Goal: Task Accomplishment & Management: Complete application form

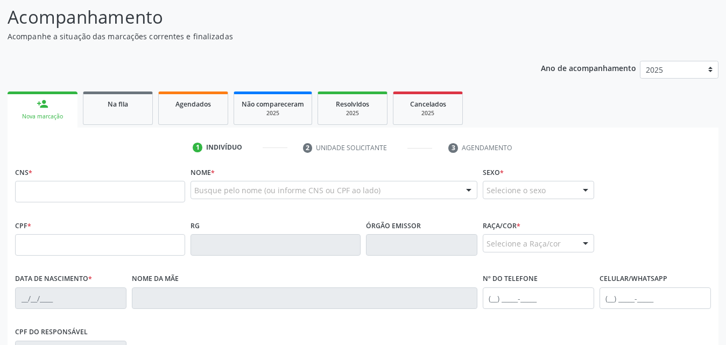
scroll to position [108, 0]
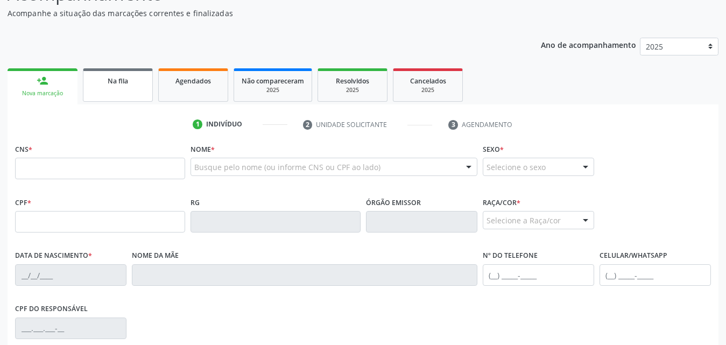
click at [122, 85] on span "Na fila" at bounding box center [118, 80] width 20 height 9
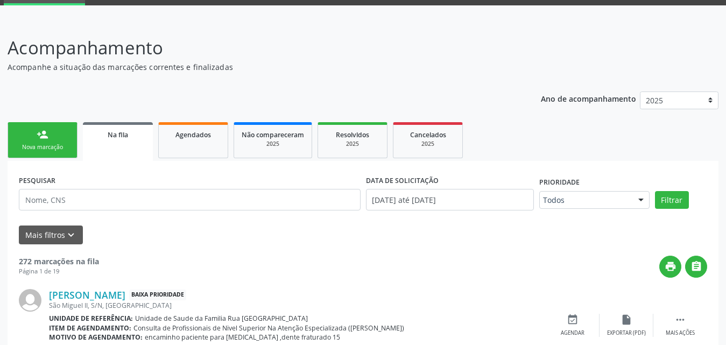
click at [119, 140] on link "Na fila" at bounding box center [118, 141] width 70 height 39
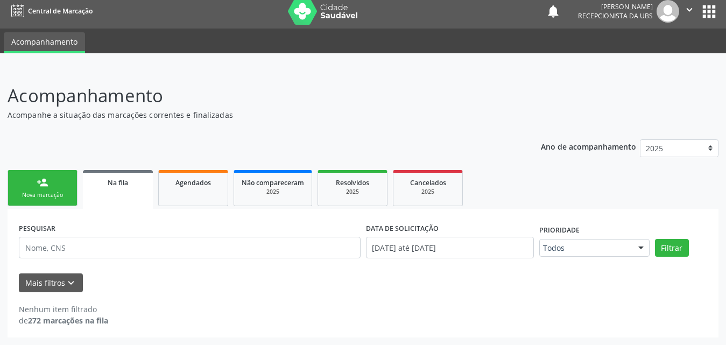
scroll to position [6, 0]
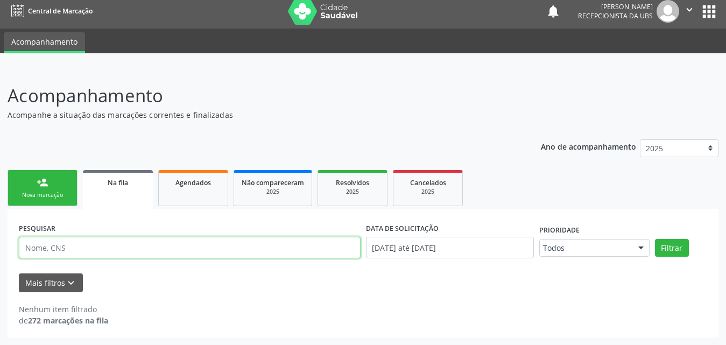
click at [158, 250] on input "text" at bounding box center [190, 248] width 342 height 22
type input "704209220438483"
click at [655, 239] on button "Filtrar" at bounding box center [672, 248] width 34 height 18
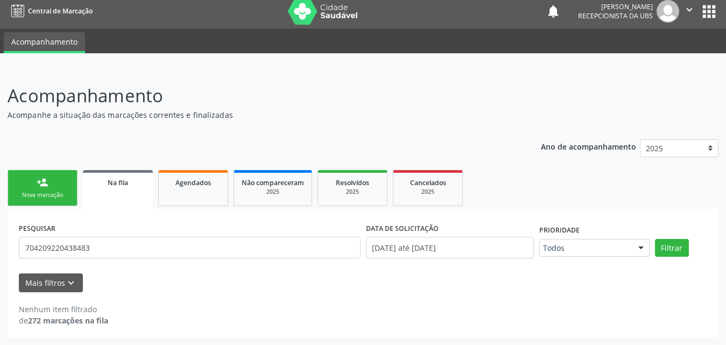
click at [126, 184] on span "Na fila" at bounding box center [118, 182] width 20 height 9
click at [113, 178] on span "Na fila" at bounding box center [118, 182] width 20 height 9
click at [46, 187] on div "person_add" at bounding box center [43, 183] width 12 height 12
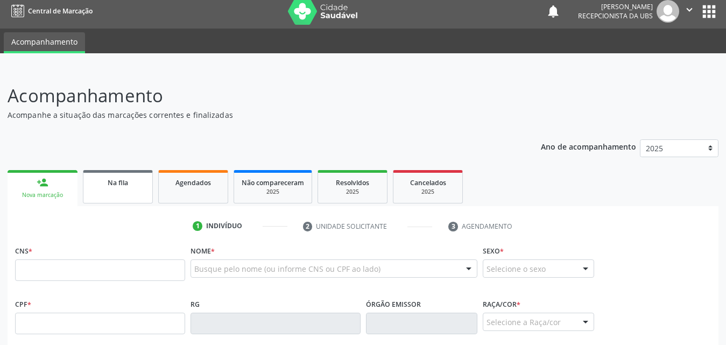
click at [138, 185] on div "Na fila" at bounding box center [118, 182] width 54 height 11
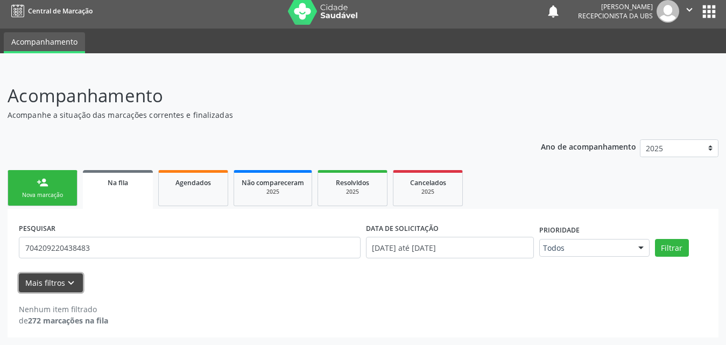
click at [40, 282] on button "Mais filtros keyboard_arrow_down" at bounding box center [51, 282] width 64 height 19
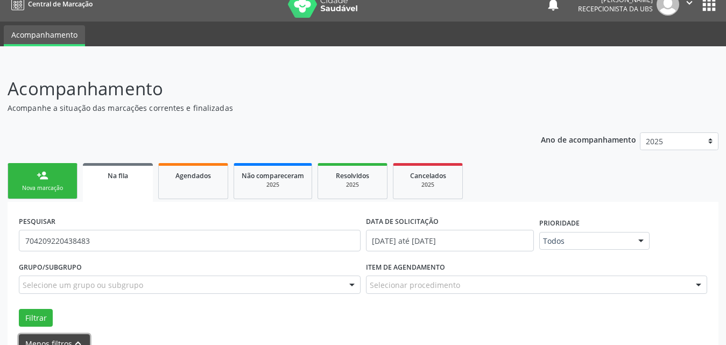
scroll to position [74, 0]
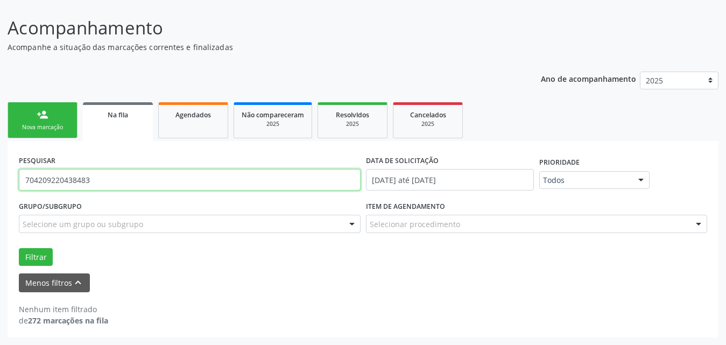
click at [116, 181] on input "704209220438483" at bounding box center [190, 180] width 342 height 22
type input "704209220438483"
click at [19, 248] on button "Filtrar" at bounding box center [36, 257] width 34 height 18
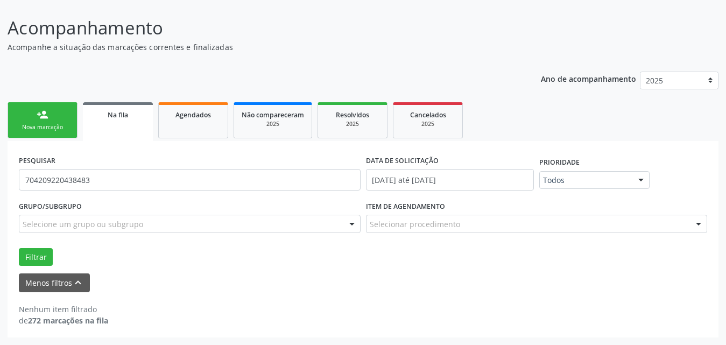
click at [44, 118] on div "person_add" at bounding box center [43, 115] width 12 height 12
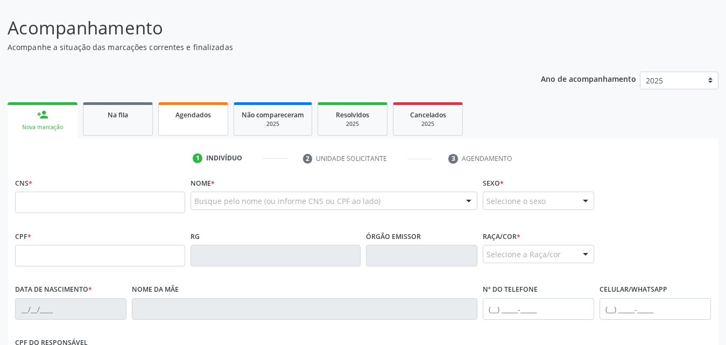
click at [210, 119] on span "Agendados" at bounding box center [193, 114] width 36 height 9
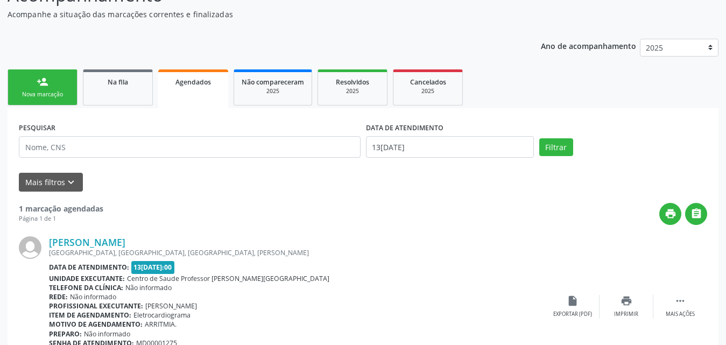
scroll to position [8, 0]
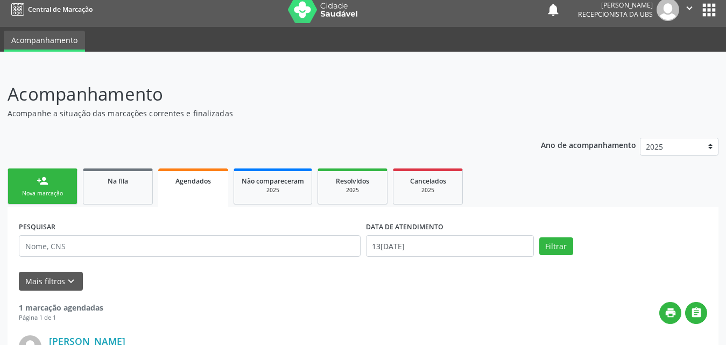
click at [62, 191] on div "Nova marcação" at bounding box center [43, 193] width 54 height 8
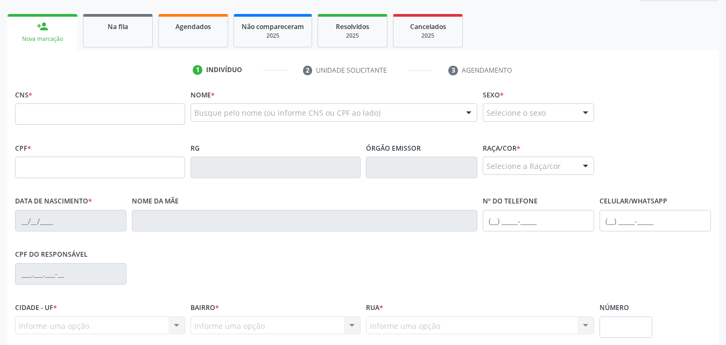
scroll to position [38, 0]
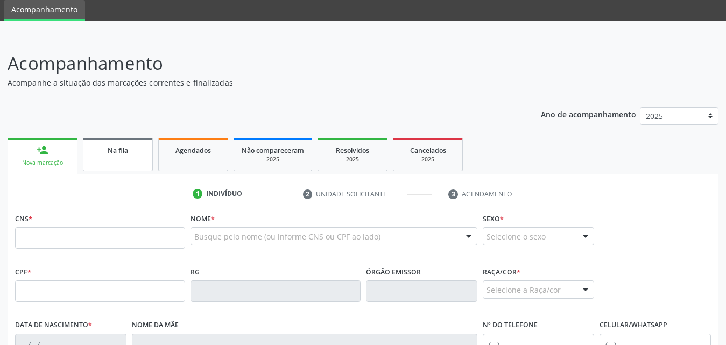
click at [122, 155] on div "Na fila" at bounding box center [118, 149] width 54 height 11
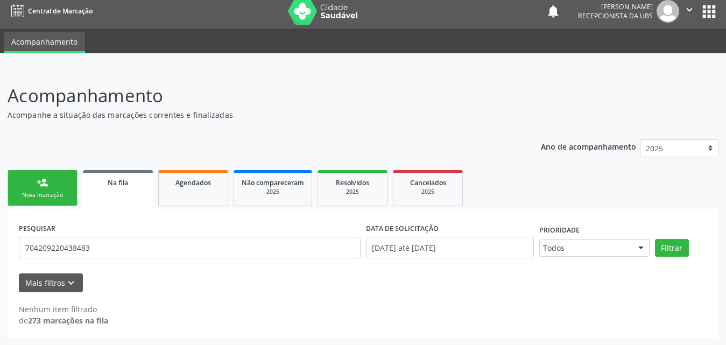
scroll to position [6, 0]
click at [197, 179] on span "Agendados" at bounding box center [193, 182] width 36 height 9
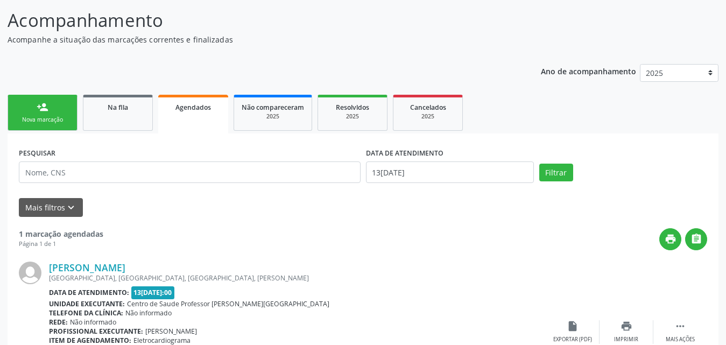
scroll to position [169, 0]
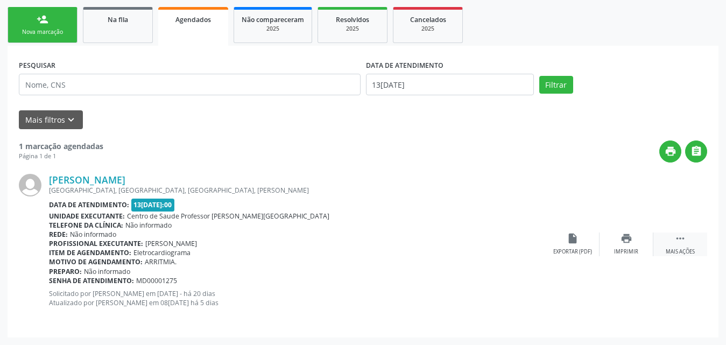
click at [679, 242] on icon "" at bounding box center [681, 239] width 12 height 12
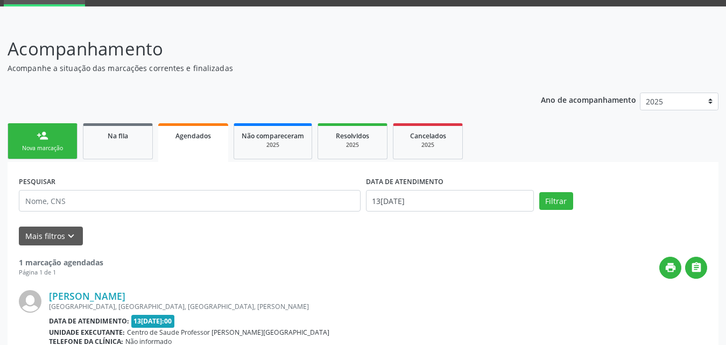
scroll to position [115, 0]
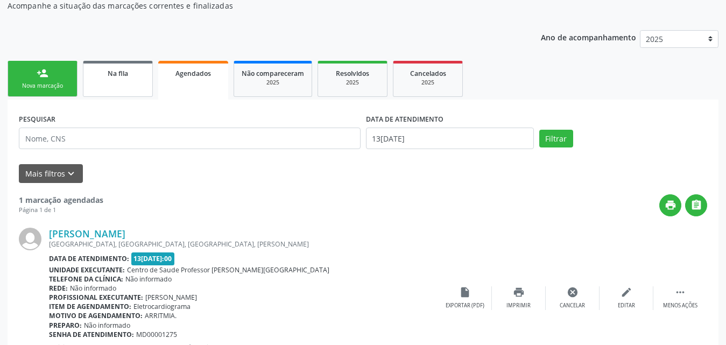
click at [109, 75] on span "Na fila" at bounding box center [118, 73] width 20 height 9
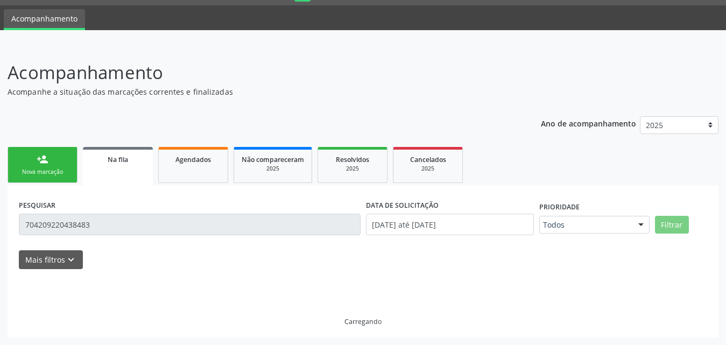
scroll to position [6, 0]
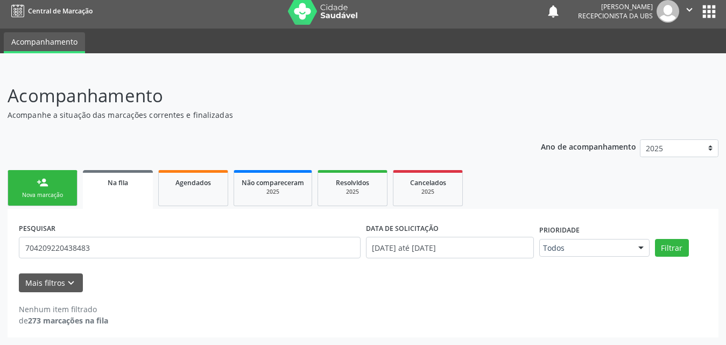
click at [46, 192] on div "Nova marcação" at bounding box center [43, 195] width 54 height 8
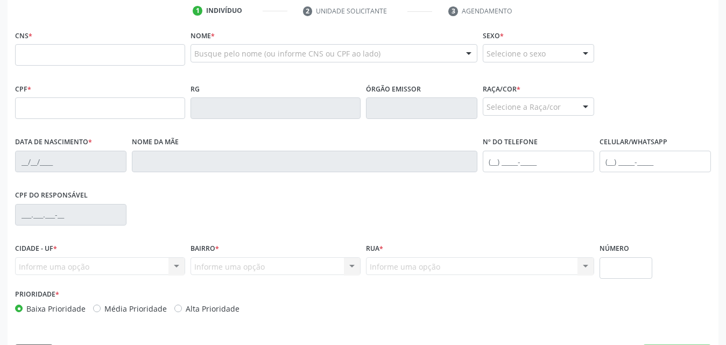
scroll to position [167, 0]
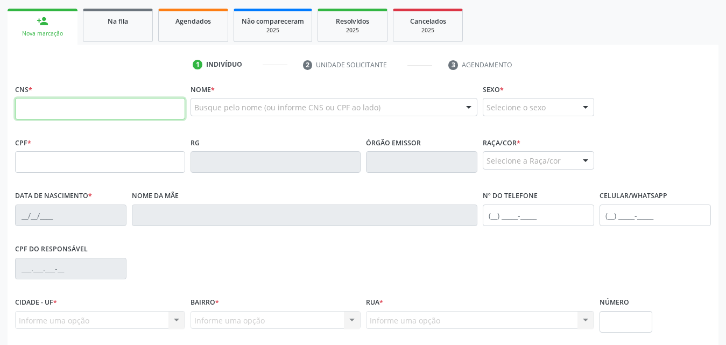
click at [130, 114] on input "text" at bounding box center [100, 109] width 170 height 22
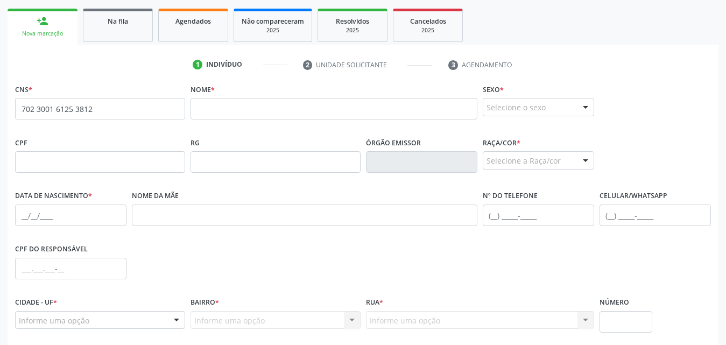
click at [132, 110] on span "none" at bounding box center [155, 107] width 47 height 12
click at [90, 110] on input "702 3001 6125 3812" at bounding box center [100, 109] width 170 height 22
type input "7"
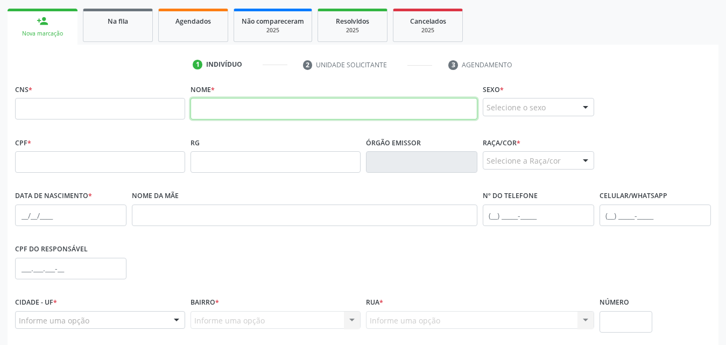
drag, startPoint x: 273, startPoint y: 115, endPoint x: 348, endPoint y: 115, distance: 74.8
click at [273, 115] on input "text" at bounding box center [334, 109] width 287 height 22
type input "c"
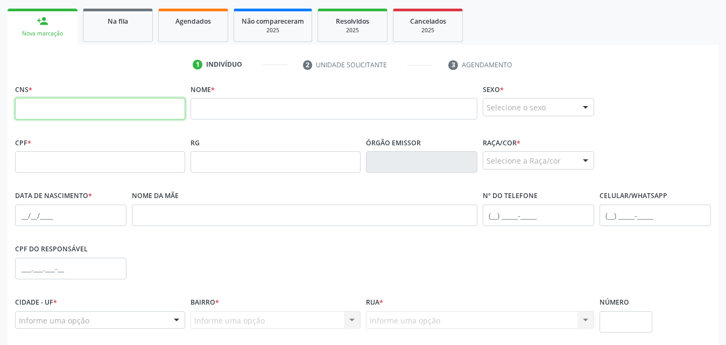
paste input "702 3001 6125 3812"
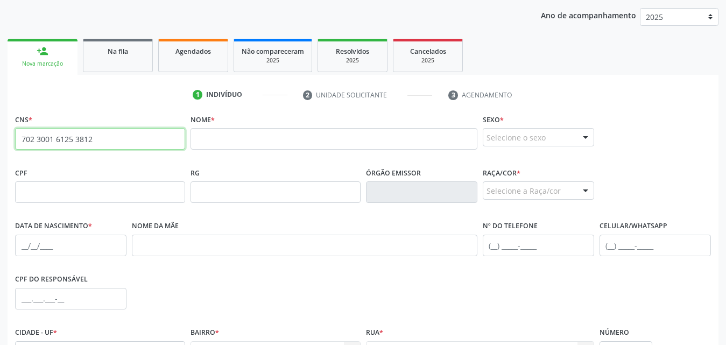
scroll to position [92, 0]
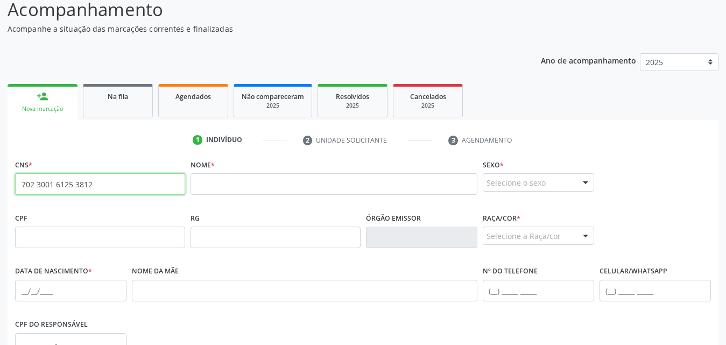
type input "702 3001 6125 3812"
paste input "[PERSON_NAME]"
type input "[PERSON_NAME]"
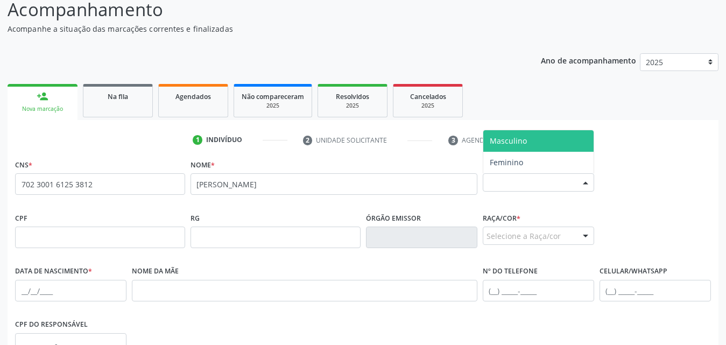
click at [584, 183] on div at bounding box center [586, 183] width 16 height 18
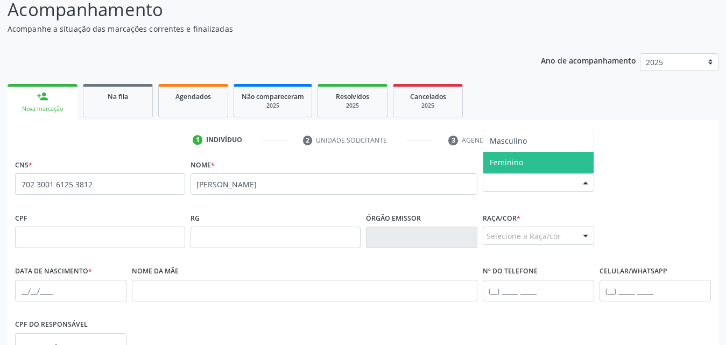
click at [544, 167] on span "Feminino" at bounding box center [538, 163] width 110 height 22
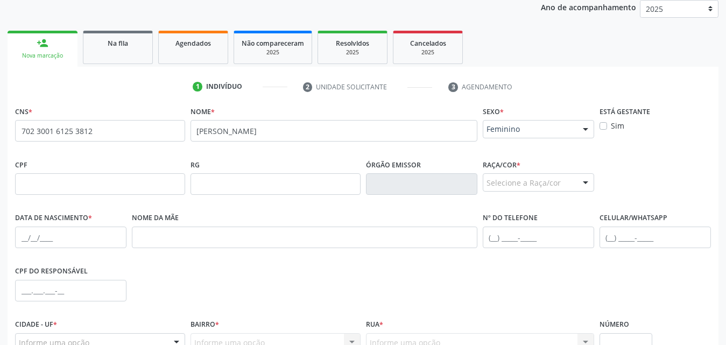
scroll to position [146, 0]
click at [130, 185] on input "text" at bounding box center [100, 184] width 170 height 22
paste input "090.895.964-88"
type input "090.895.964-88"
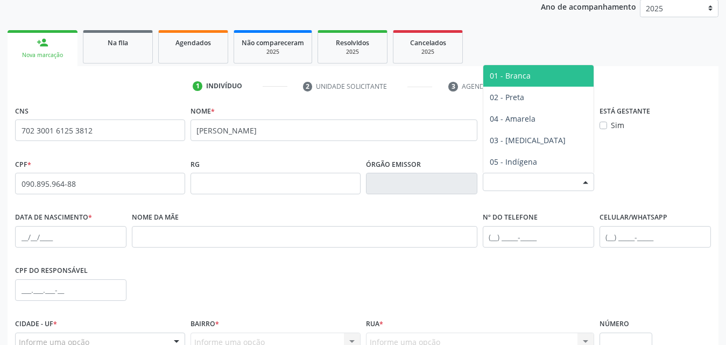
click at [586, 185] on div at bounding box center [586, 182] width 16 height 18
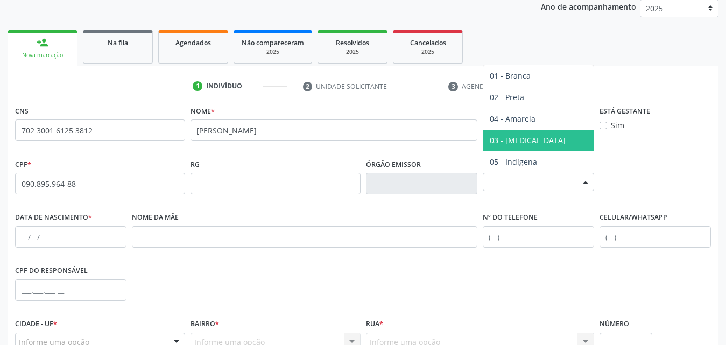
click at [538, 137] on span "03 - [MEDICAL_DATA]" at bounding box center [538, 141] width 110 height 22
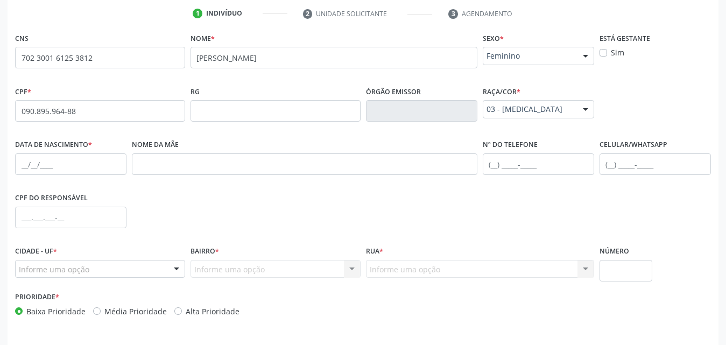
scroll to position [200, 0]
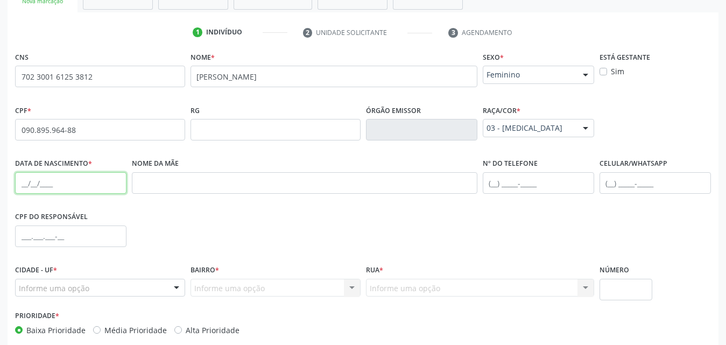
click at [88, 192] on input "text" at bounding box center [70, 183] width 111 height 22
paste input "1[DATE]"
type input "1[DATE]"
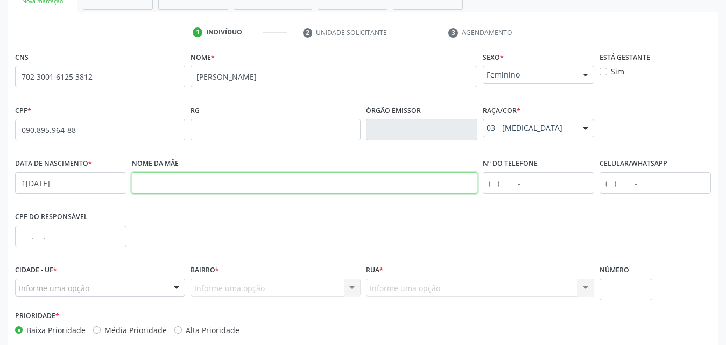
click at [294, 183] on input "text" at bounding box center [305, 183] width 346 height 22
paste input "[PERSON_NAME]"
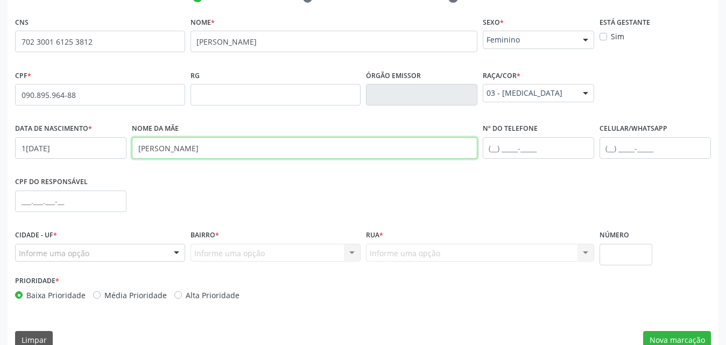
scroll to position [254, 0]
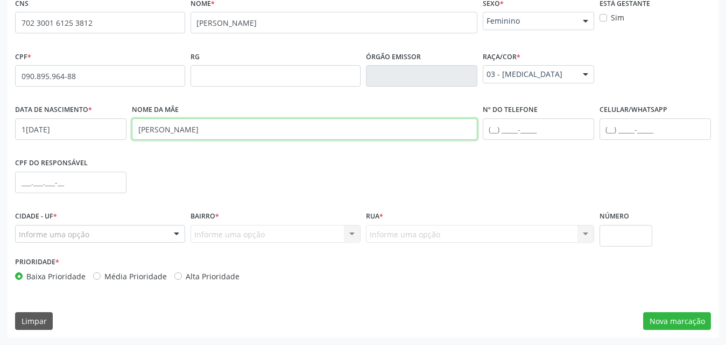
type input "[PERSON_NAME]"
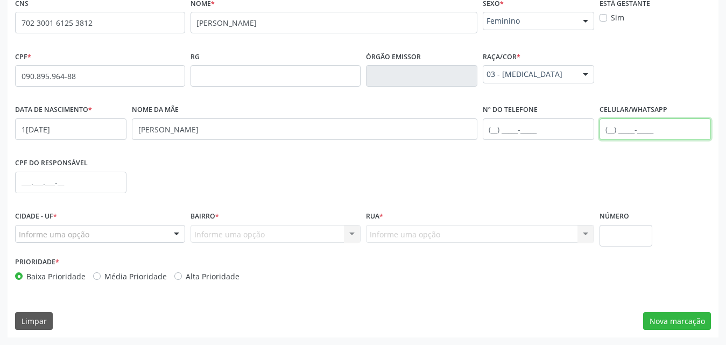
click at [639, 136] on input "text" at bounding box center [655, 129] width 111 height 22
paste input "[PHONE_NUMBER]"
type input "[PHONE_NUMBER]"
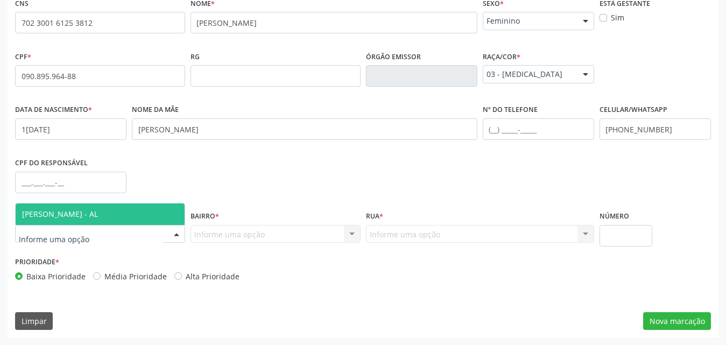
click at [178, 234] on div at bounding box center [177, 235] width 16 height 18
click at [106, 214] on span "[PERSON_NAME] - AL" at bounding box center [100, 214] width 169 height 22
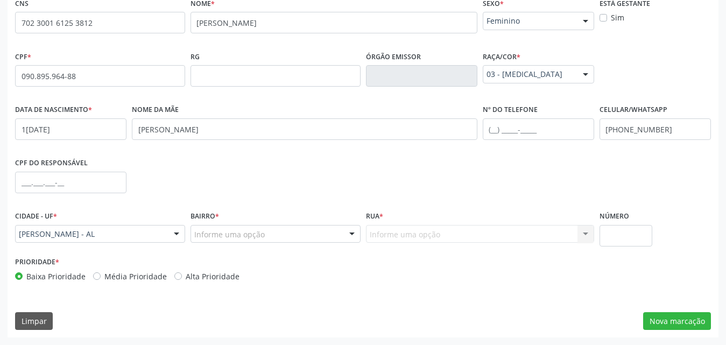
click at [266, 236] on div "Informe uma opção" at bounding box center [276, 234] width 170 height 18
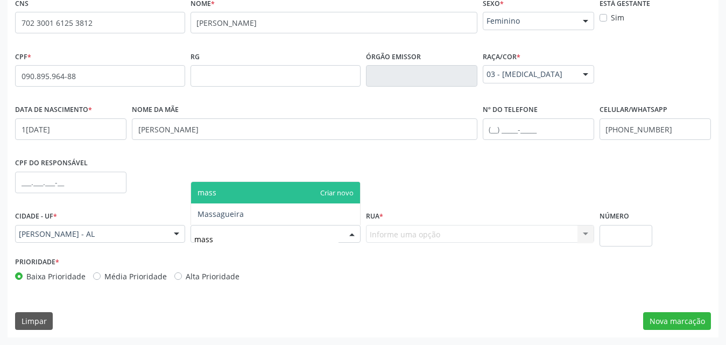
type input "massa"
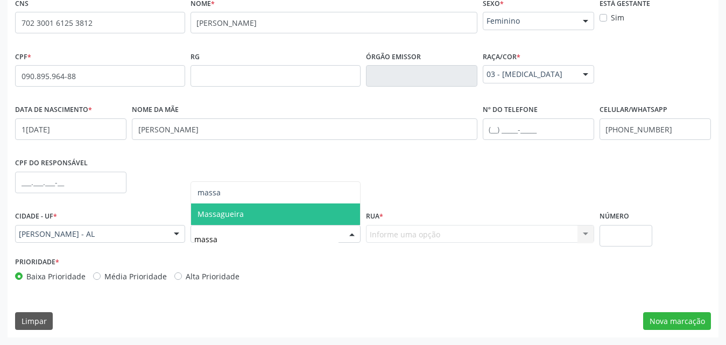
click at [258, 221] on span "Massagueira" at bounding box center [275, 214] width 169 height 22
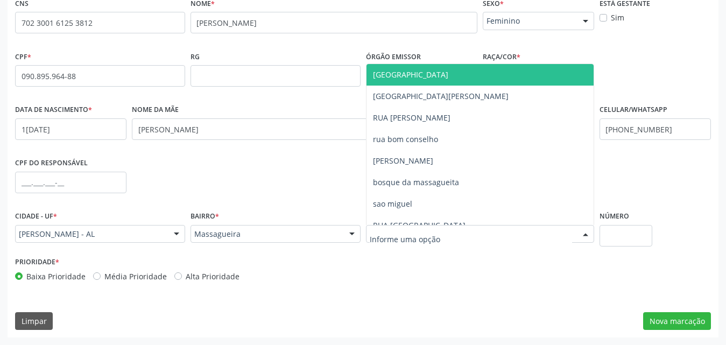
click at [524, 231] on div at bounding box center [480, 234] width 228 height 18
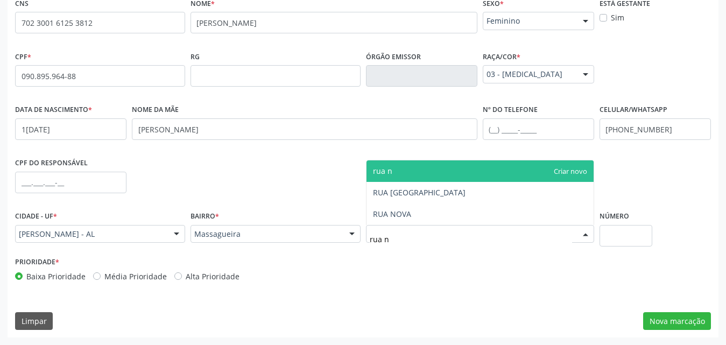
type input "rua no"
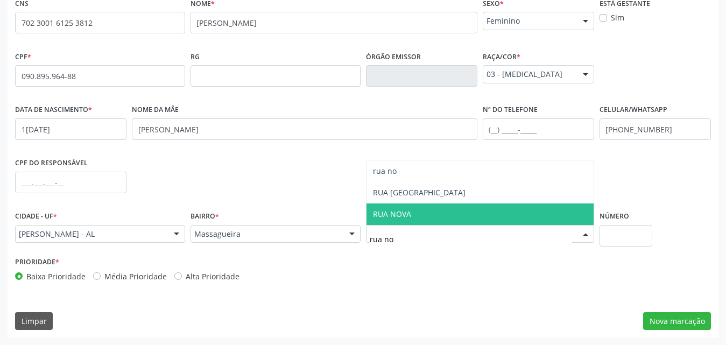
click at [481, 213] on span "RUA NOVA" at bounding box center [480, 214] width 227 height 22
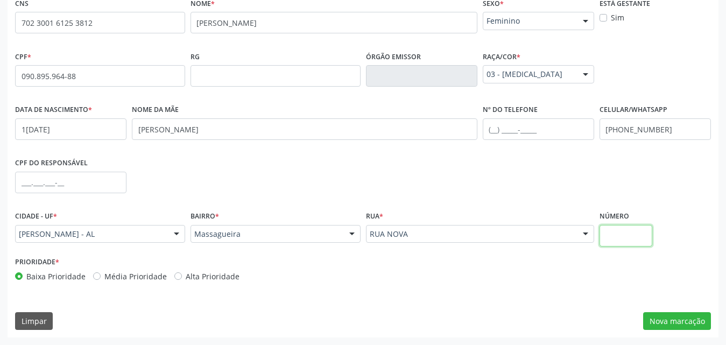
click at [636, 235] on input "text" at bounding box center [626, 236] width 53 height 22
type input "sn"
click at [675, 326] on button "Nova marcação" at bounding box center [677, 321] width 68 height 18
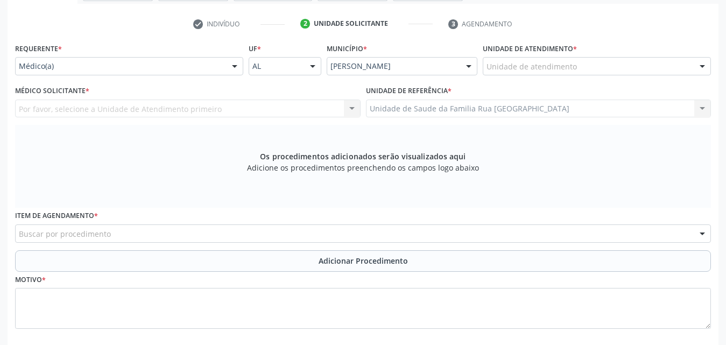
scroll to position [146, 0]
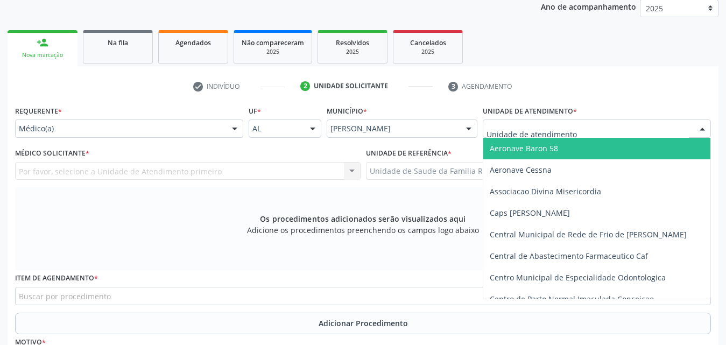
click at [595, 133] on div at bounding box center [597, 129] width 228 height 18
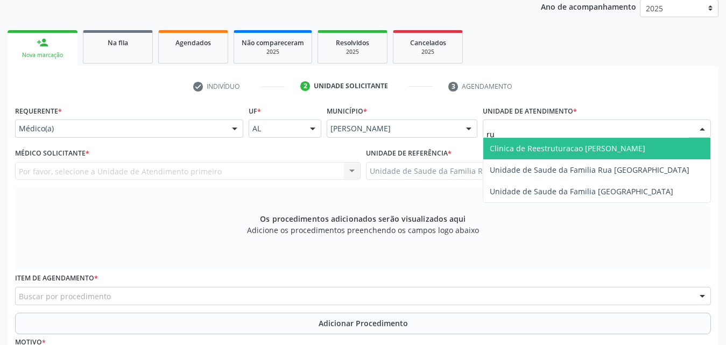
type input "rua"
click at [589, 145] on span "Unidade de Saude da Familia Rua [GEOGRAPHIC_DATA]" at bounding box center [590, 148] width 200 height 10
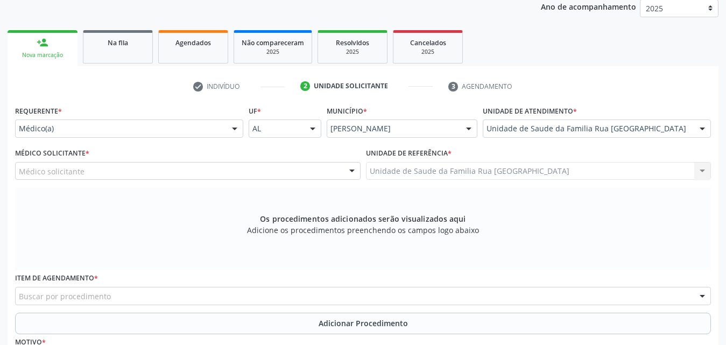
click at [279, 173] on div "Médico solicitante" at bounding box center [188, 171] width 346 height 18
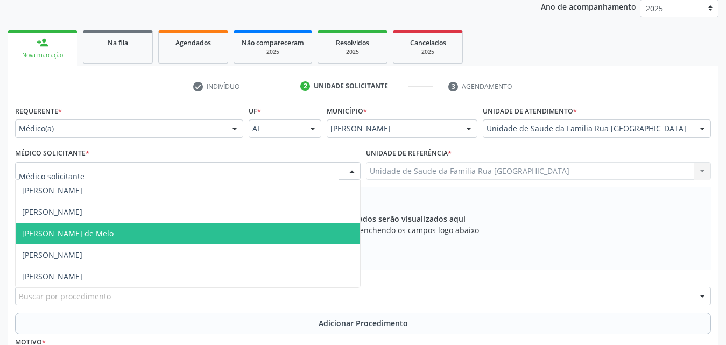
click at [95, 230] on span "[PERSON_NAME] de Melo" at bounding box center [68, 233] width 92 height 10
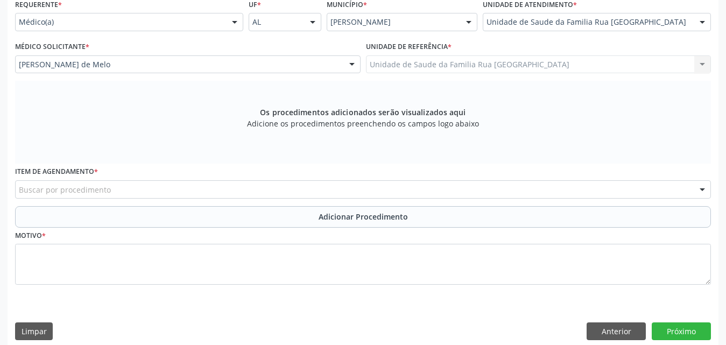
scroll to position [263, 0]
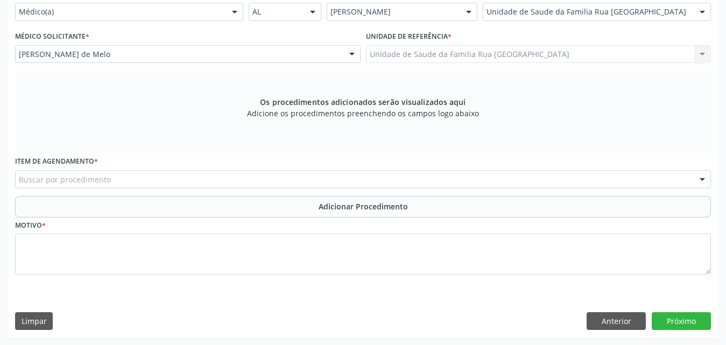
click at [180, 175] on div "Buscar por procedimento" at bounding box center [363, 179] width 696 height 18
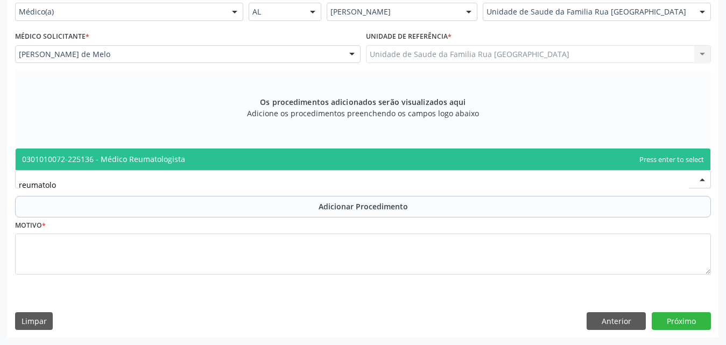
type input "reumatolog"
click at [175, 159] on span "0301010072-225136 - Médico Reumatologista" at bounding box center [103, 159] width 163 height 10
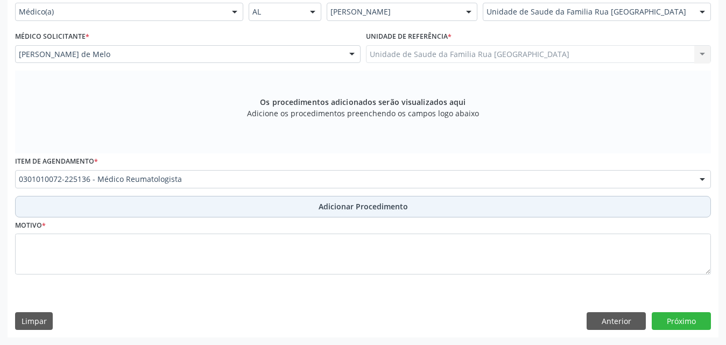
click at [377, 205] on span "Adicionar Procedimento" at bounding box center [363, 206] width 89 height 11
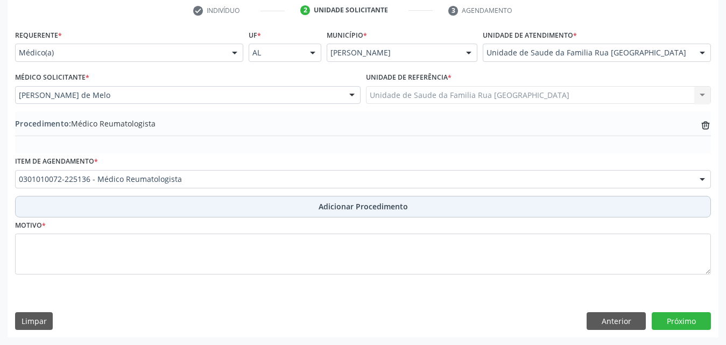
scroll to position [222, 0]
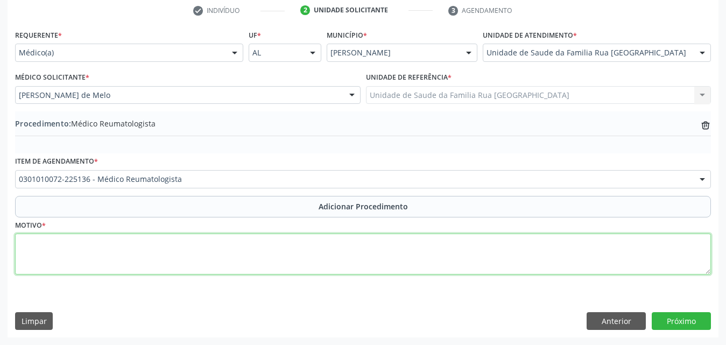
click at [161, 249] on textarea at bounding box center [363, 254] width 696 height 41
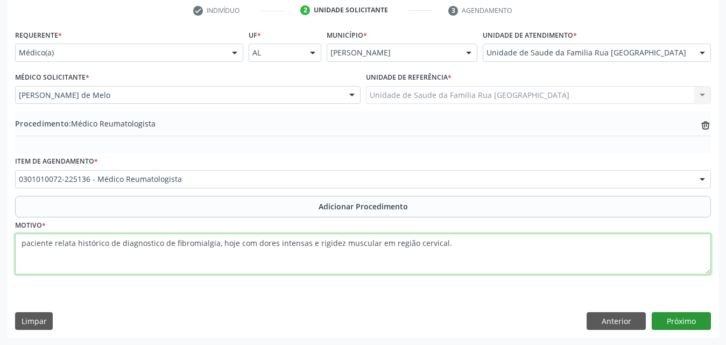
type textarea "paciente relata histórico de diagnostico de fibromialgia, hoje com dores intens…"
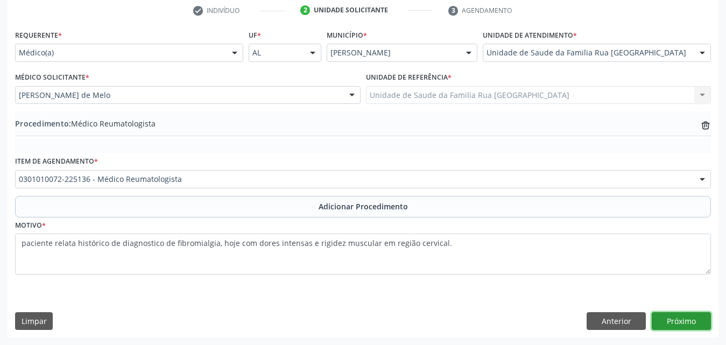
click at [693, 321] on button "Próximo" at bounding box center [681, 321] width 59 height 18
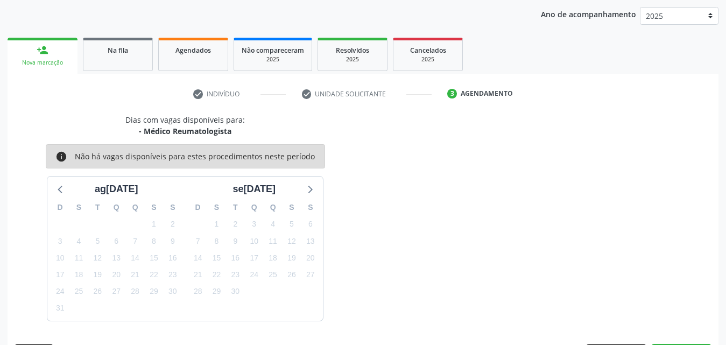
scroll to position [170, 0]
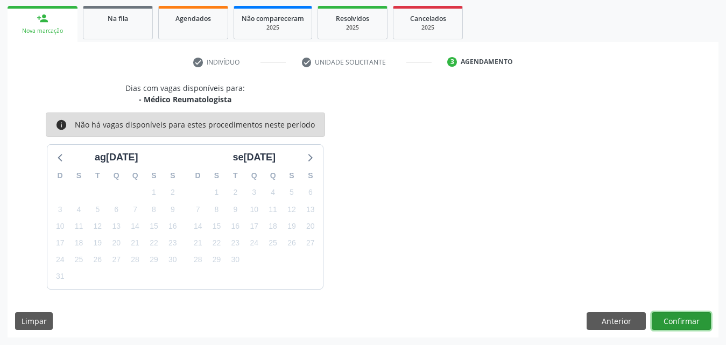
click at [693, 321] on button "Confirmar" at bounding box center [681, 321] width 59 height 18
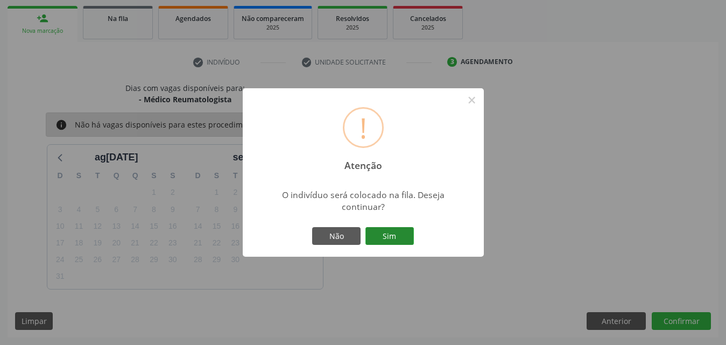
click at [394, 236] on button "Sim" at bounding box center [390, 236] width 48 height 18
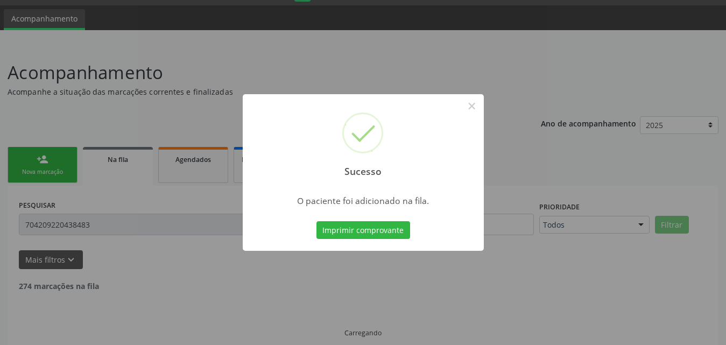
scroll to position [6, 0]
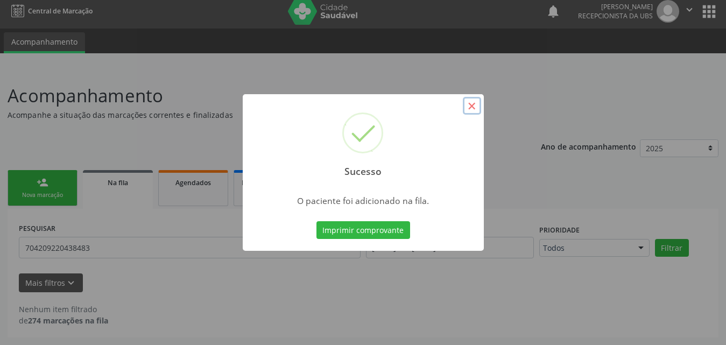
click at [473, 107] on button "×" at bounding box center [472, 106] width 18 height 18
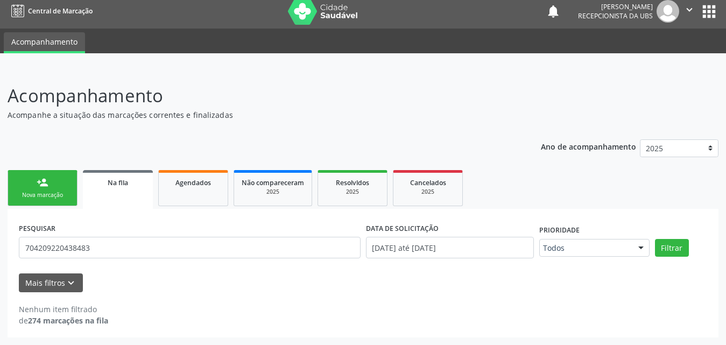
click at [37, 190] on link "person_add Nova marcação" at bounding box center [43, 188] width 70 height 36
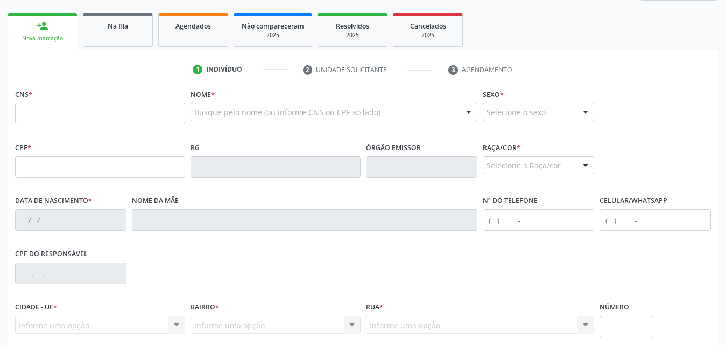
scroll to position [167, 0]
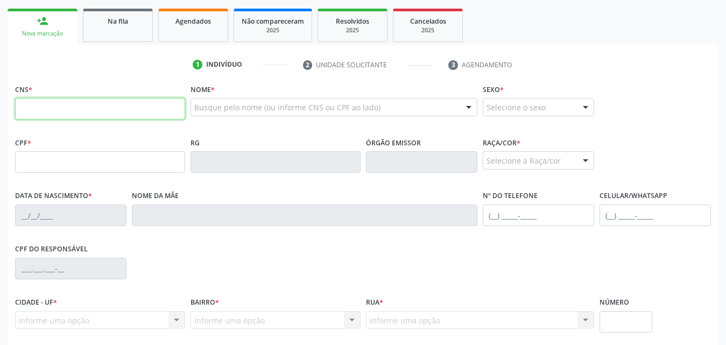
click at [139, 113] on input "text" at bounding box center [100, 109] width 170 height 22
type input "700 5073 8103 5057"
type input "274.461.824-15"
type input "1[DATE]"
type input "[PERSON_NAME]"
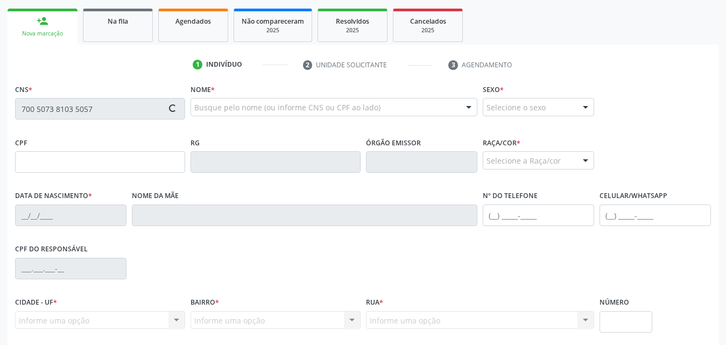
type input "[PHONE_NUMBER]"
type input "S/N"
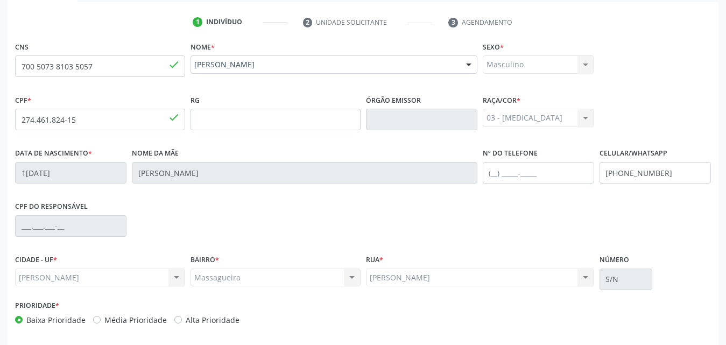
scroll to position [254, 0]
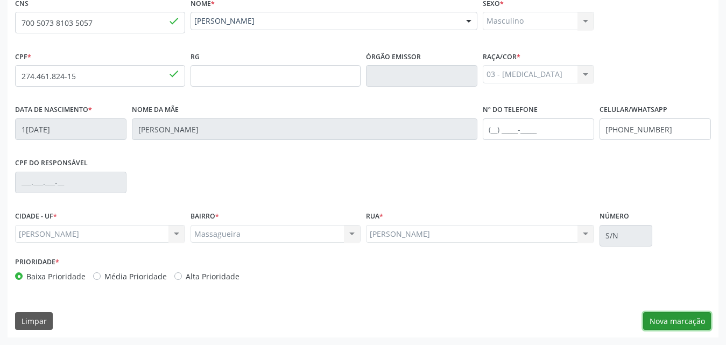
click at [660, 317] on button "Nova marcação" at bounding box center [677, 321] width 68 height 18
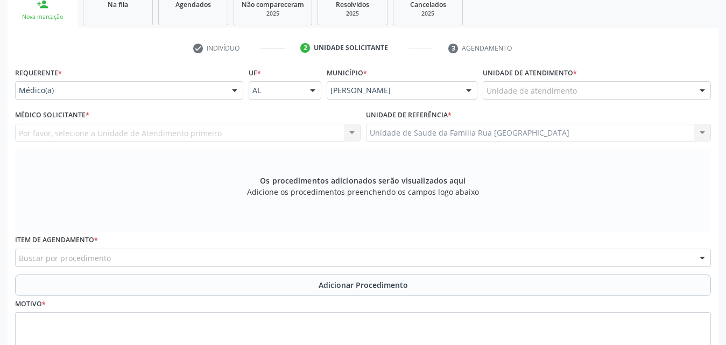
scroll to position [92, 0]
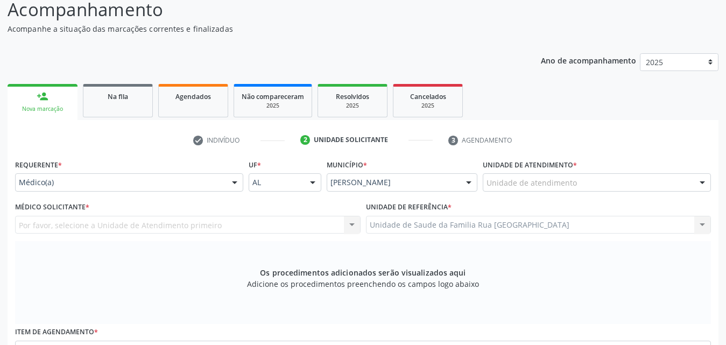
click at [229, 182] on div at bounding box center [235, 183] width 16 height 18
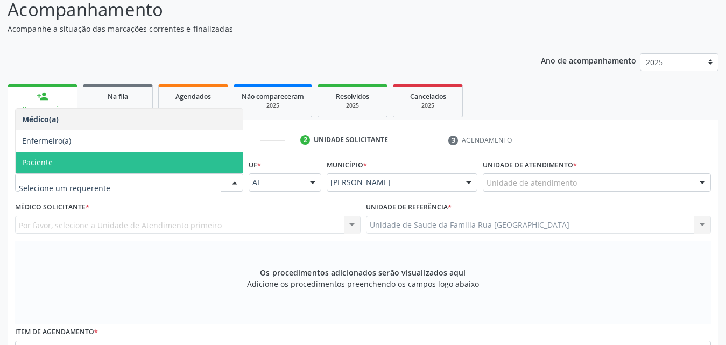
click at [87, 163] on span "Paciente" at bounding box center [129, 163] width 227 height 22
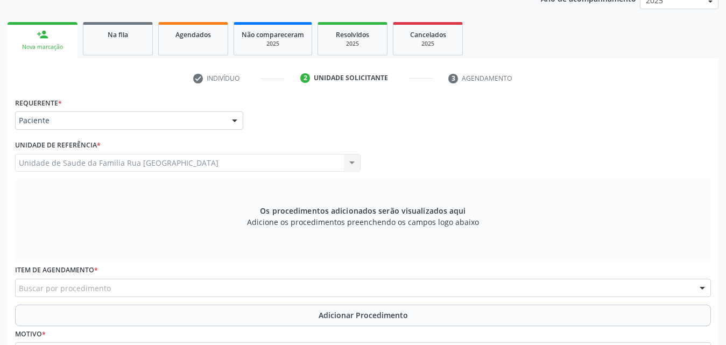
scroll to position [263, 0]
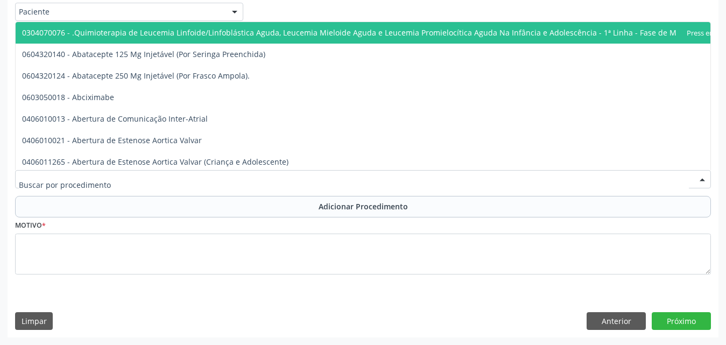
click at [157, 180] on div at bounding box center [363, 179] width 696 height 18
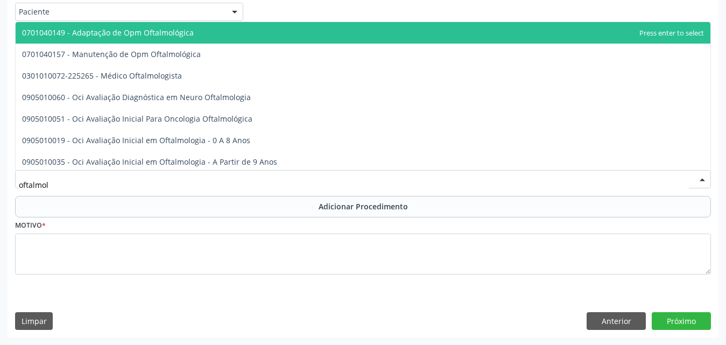
type input "oftalmolo"
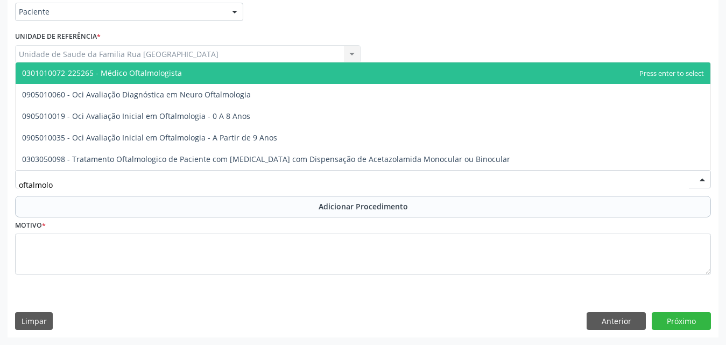
click at [141, 70] on span "0301010072-225265 - Médico Oftalmologista" at bounding box center [102, 73] width 160 height 10
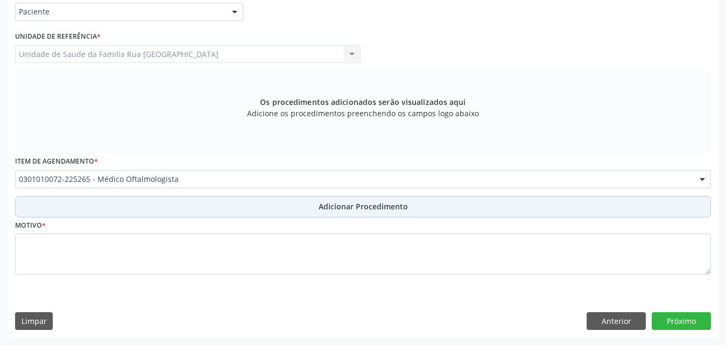
click at [345, 202] on span "Adicionar Procedimento" at bounding box center [363, 206] width 89 height 11
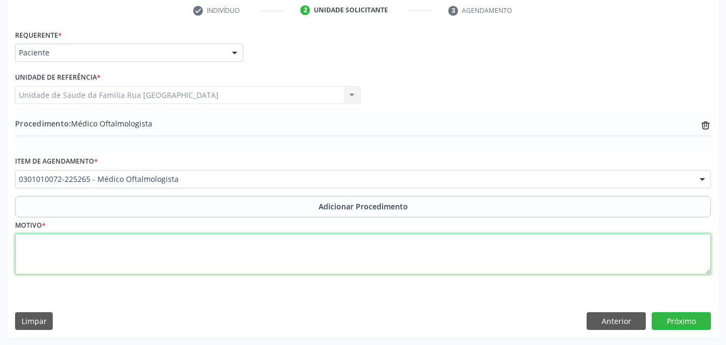
click at [94, 251] on textarea at bounding box center [363, 254] width 696 height 41
type textarea "diminuição de acuidade visual."
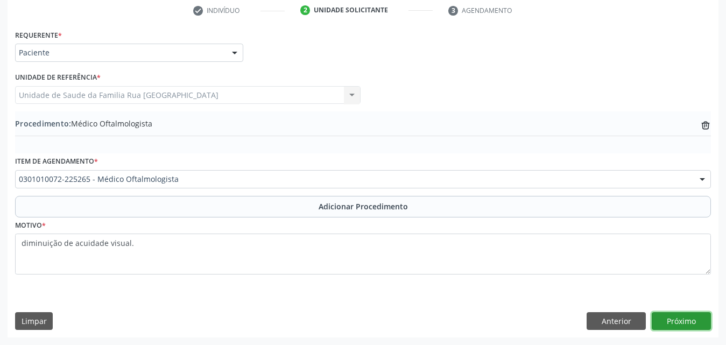
click at [689, 323] on button "Próximo" at bounding box center [681, 321] width 59 height 18
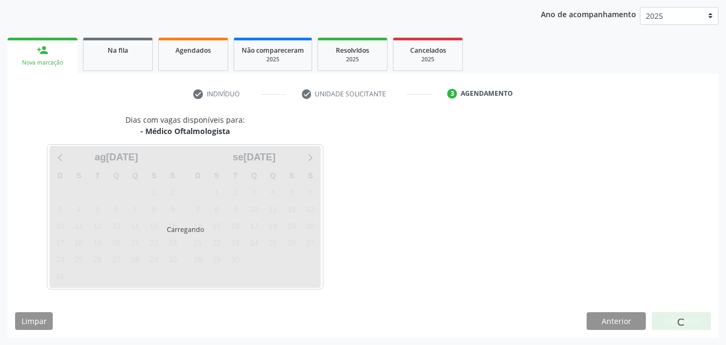
scroll to position [170, 0]
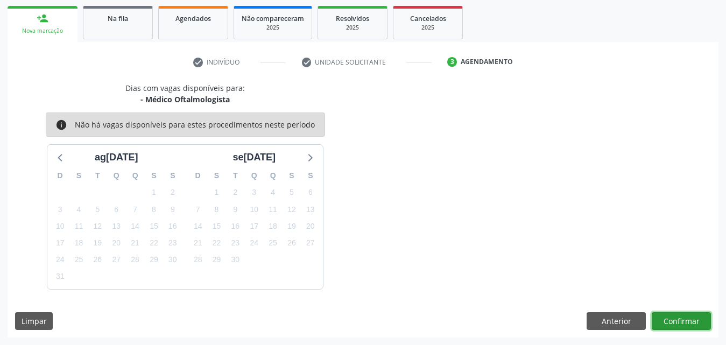
click at [687, 321] on button "Confirmar" at bounding box center [681, 321] width 59 height 18
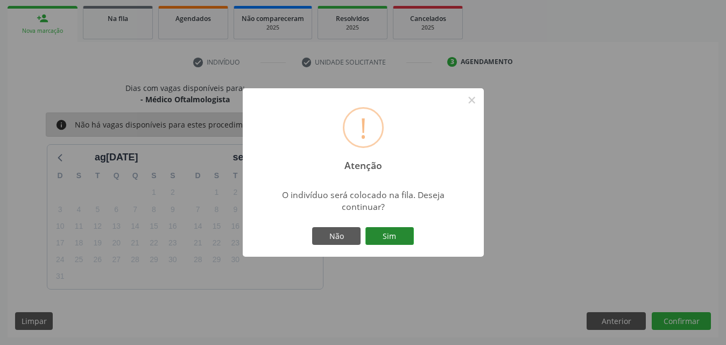
click at [392, 235] on button "Sim" at bounding box center [390, 236] width 48 height 18
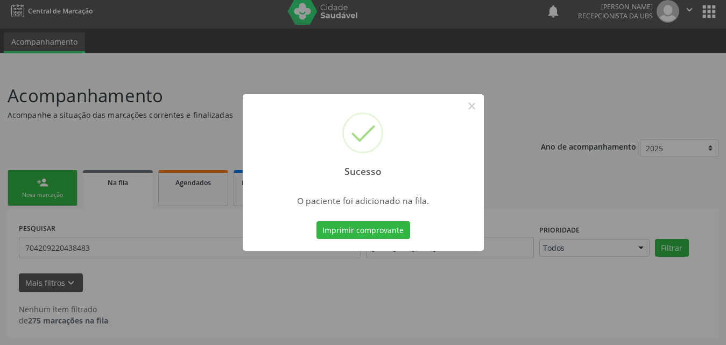
scroll to position [6, 0]
drag, startPoint x: 473, startPoint y: 104, endPoint x: 473, endPoint y: 112, distance: 8.1
click at [473, 104] on button "×" at bounding box center [472, 106] width 18 height 18
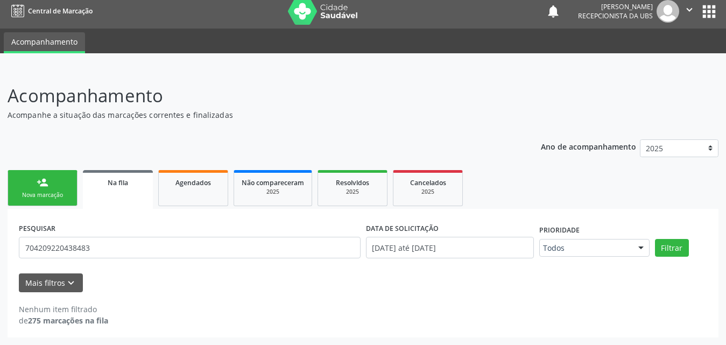
click at [28, 189] on link "person_add Nova marcação" at bounding box center [43, 188] width 70 height 36
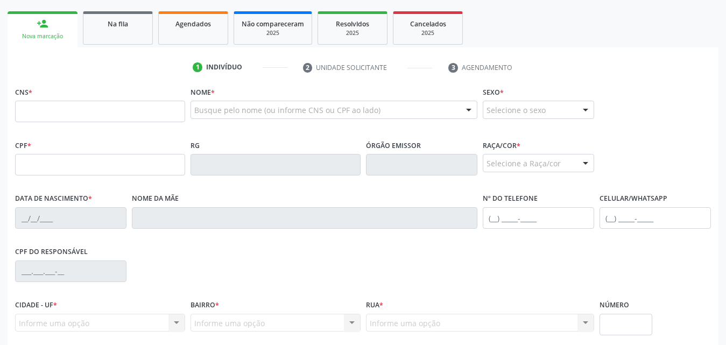
scroll to position [167, 0]
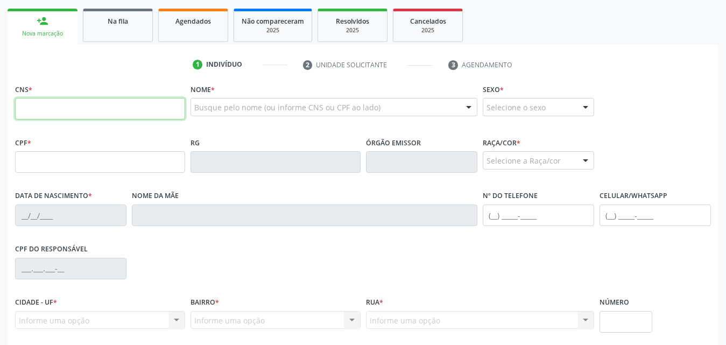
click at [156, 113] on input "text" at bounding box center [100, 109] width 170 height 22
type input "700 5093 4255 6353"
type input "150.621.594-74"
type input "13[DATE]"
type input "[DEMOGRAPHIC_DATA][PERSON_NAME]"
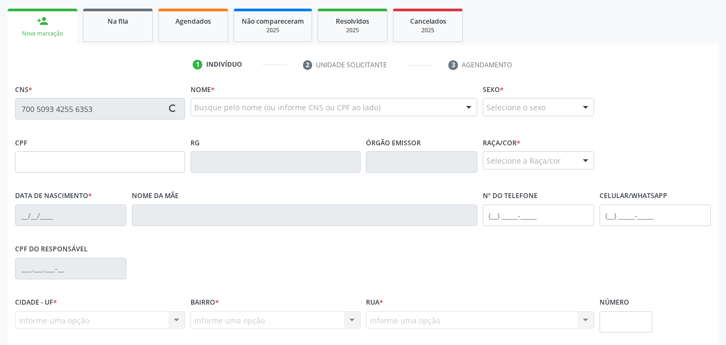
type input "[PHONE_NUMBER]"
type input "327"
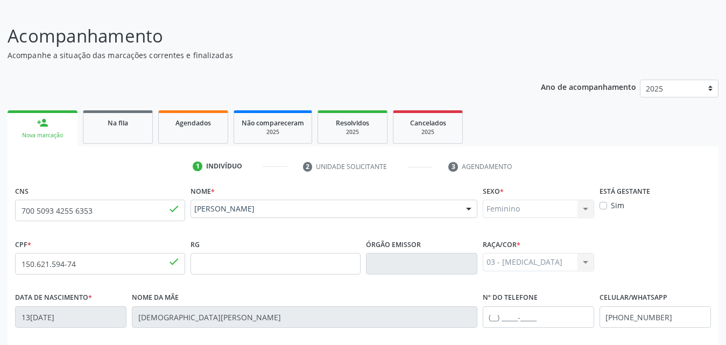
scroll to position [92, 0]
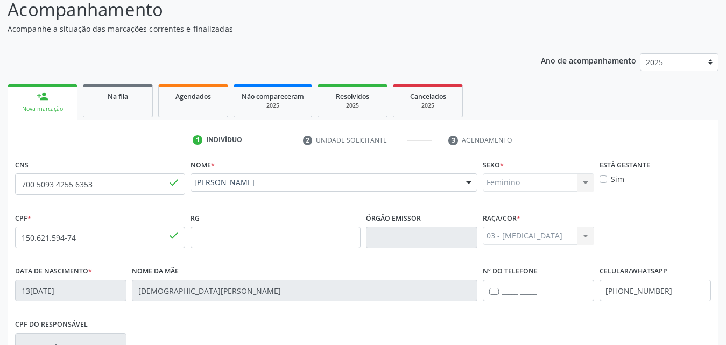
click at [611, 182] on label "Sim" at bounding box center [617, 178] width 13 height 11
click at [601, 182] on input "Sim" at bounding box center [604, 178] width 8 height 10
checkbox input "true"
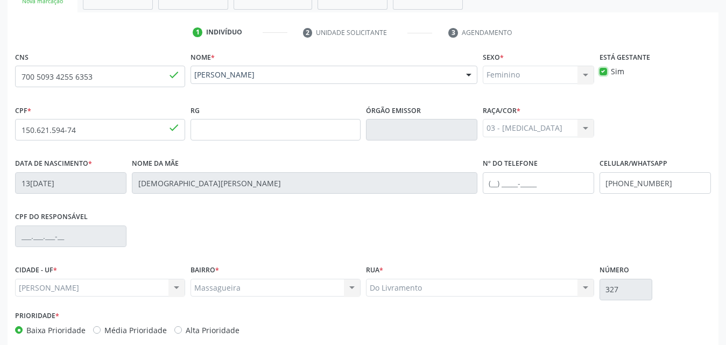
scroll to position [254, 0]
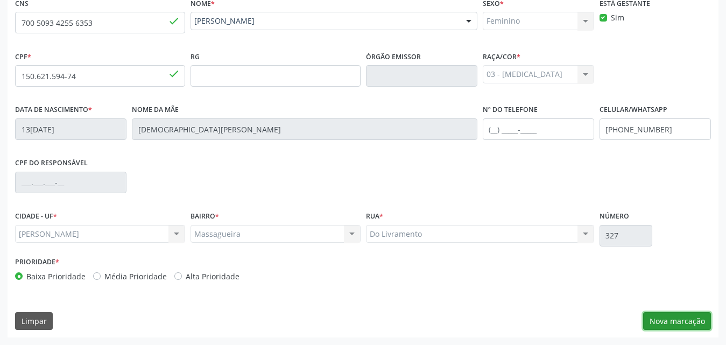
click at [661, 319] on button "Nova marcação" at bounding box center [677, 321] width 68 height 18
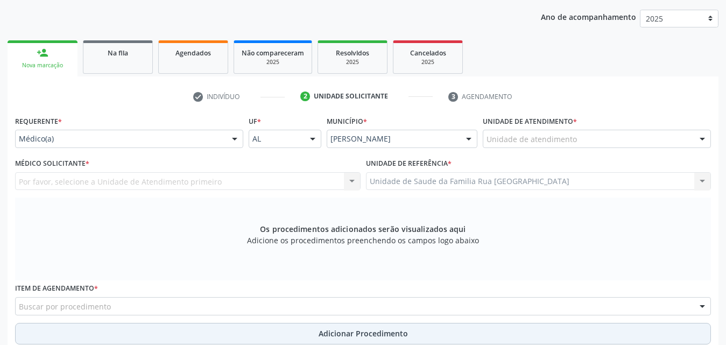
scroll to position [92, 0]
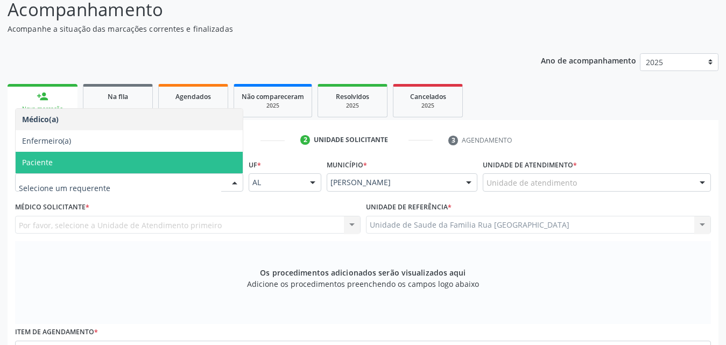
drag, startPoint x: 75, startPoint y: 158, endPoint x: 81, endPoint y: 159, distance: 6.0
click at [76, 159] on span "Paciente" at bounding box center [129, 163] width 227 height 22
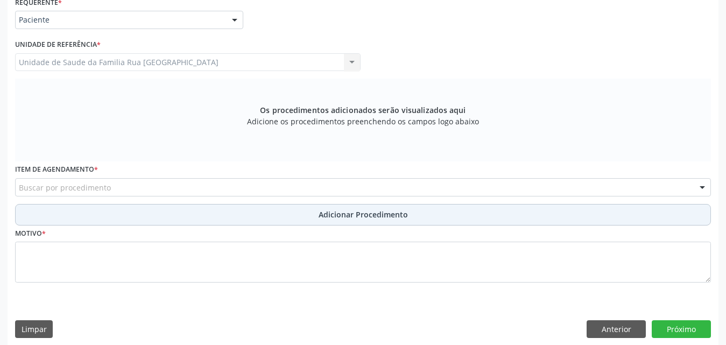
scroll to position [263, 0]
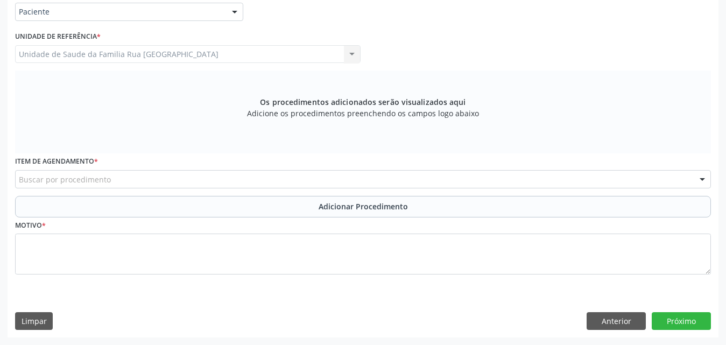
click at [146, 182] on div "Buscar por procedimento" at bounding box center [363, 179] width 696 height 18
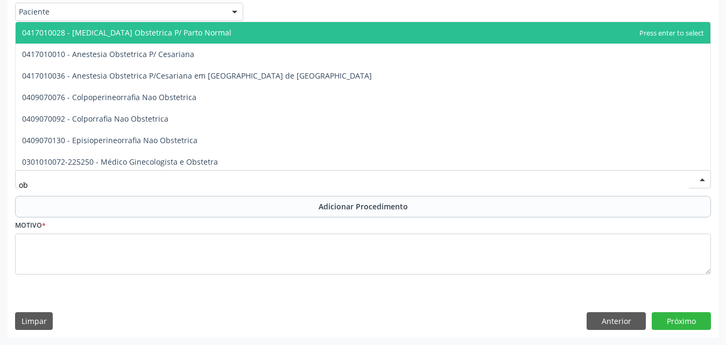
type input "o"
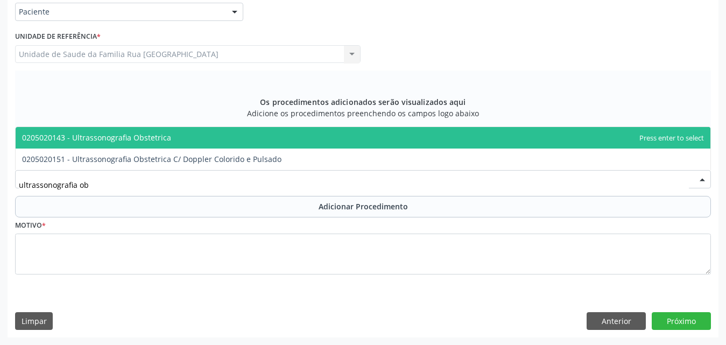
type input "ultrassonografia obs"
click at [152, 137] on span "0205020143 - Ultrassonografia Obstetrica" at bounding box center [96, 137] width 149 height 10
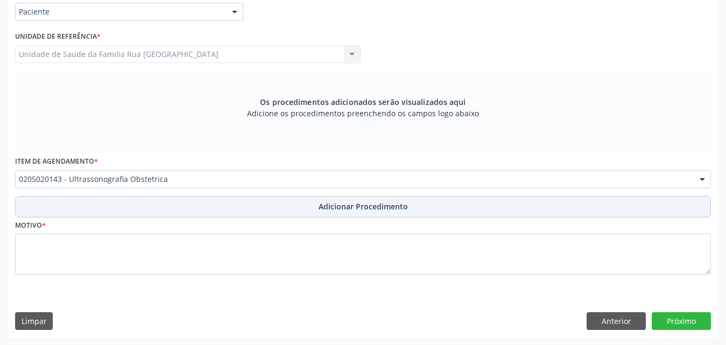
click at [395, 208] on span "Adicionar Procedimento" at bounding box center [363, 206] width 89 height 11
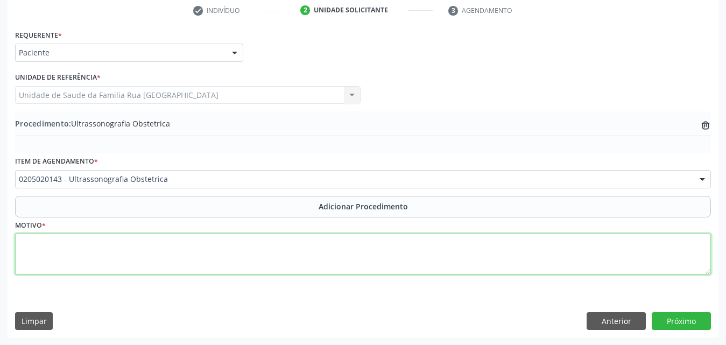
click at [216, 262] on textarea at bounding box center [363, 254] width 696 height 41
type textarea "avaliacao."
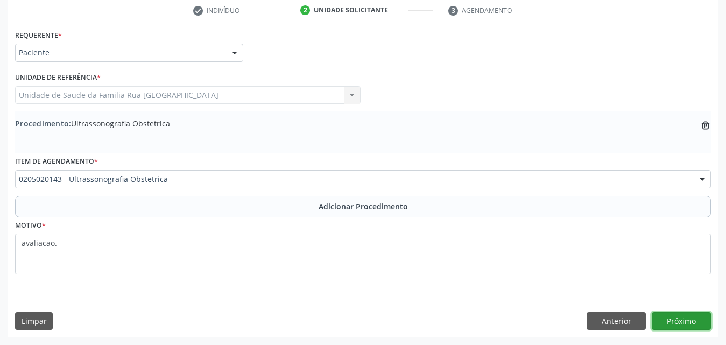
click at [689, 322] on button "Próximo" at bounding box center [681, 321] width 59 height 18
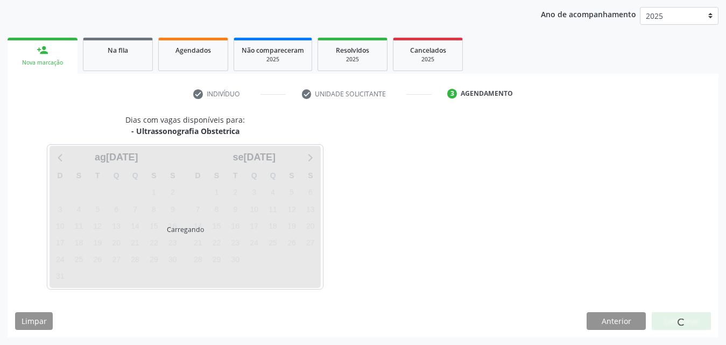
scroll to position [170, 0]
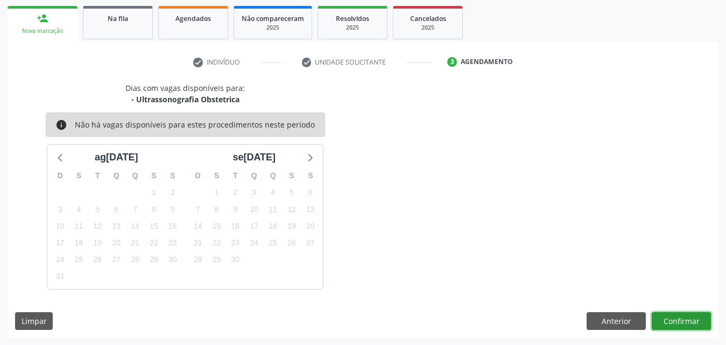
click at [689, 322] on button "Confirmar" at bounding box center [681, 321] width 59 height 18
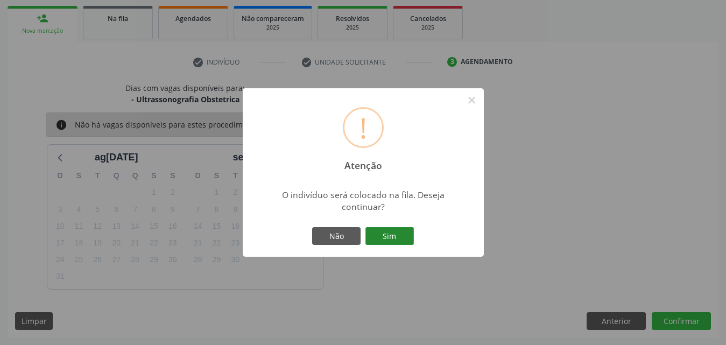
click at [401, 239] on button "Sim" at bounding box center [390, 236] width 48 height 18
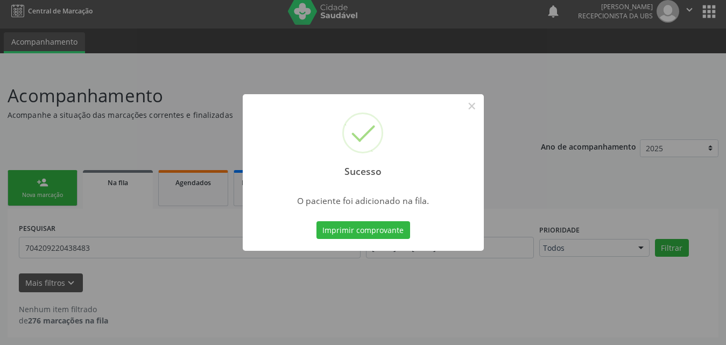
scroll to position [6, 0]
click at [475, 102] on button "×" at bounding box center [472, 106] width 18 height 18
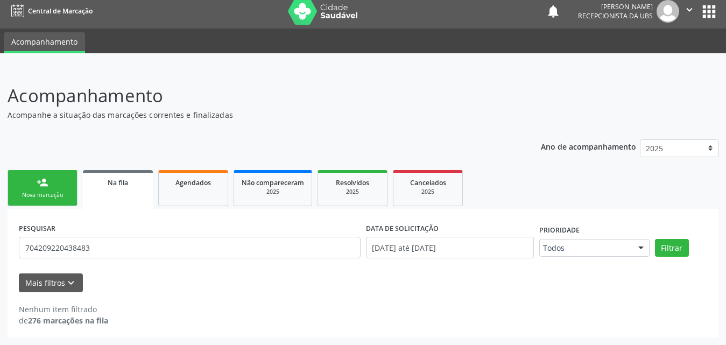
click at [50, 194] on div "Nova marcação" at bounding box center [43, 195] width 54 height 8
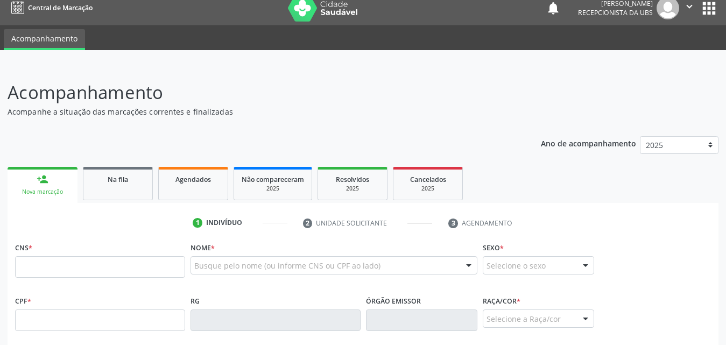
scroll to position [167, 0]
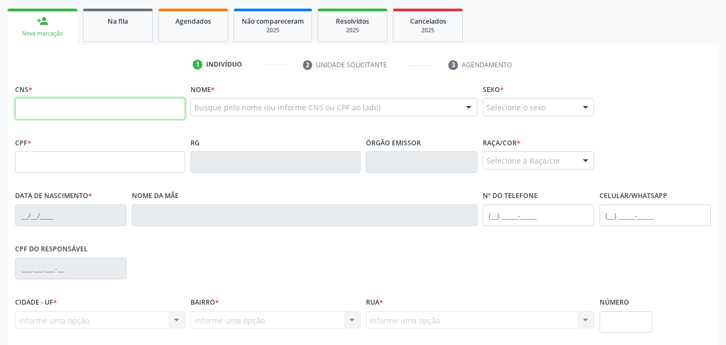
drag, startPoint x: 116, startPoint y: 112, endPoint x: 393, endPoint y: 137, distance: 278.3
click at [116, 113] on input "text" at bounding box center [100, 109] width 170 height 22
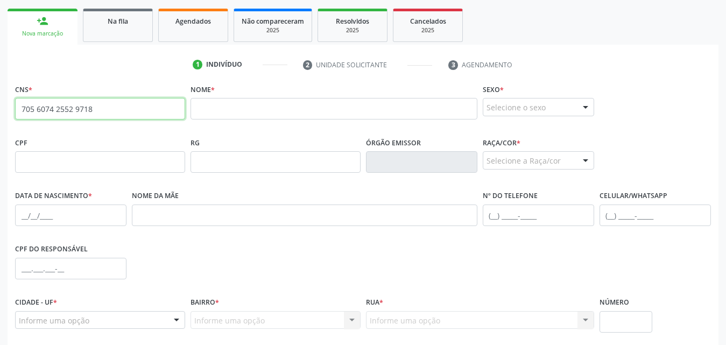
drag, startPoint x: 96, startPoint y: 106, endPoint x: 20, endPoint y: 108, distance: 75.4
click at [20, 108] on input "705 6074 2552 9718" at bounding box center [100, 109] width 170 height 22
paste input "text"
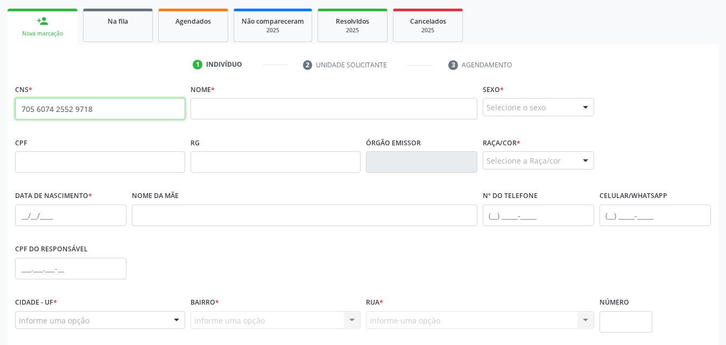
type input "705 6074 2552 9718"
click at [338, 108] on input "text" at bounding box center [334, 109] width 287 height 22
paste input "[PERSON_NAME]"
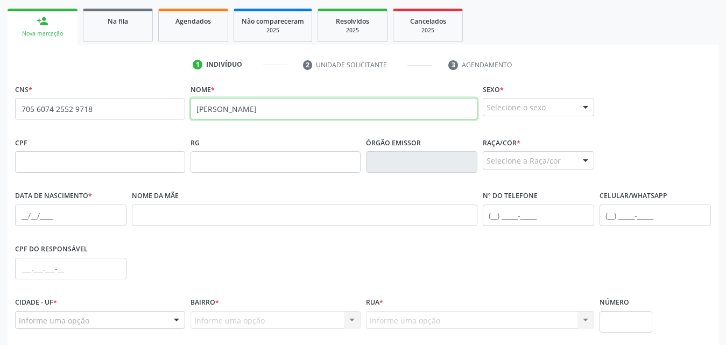
type input "[PERSON_NAME]"
click at [589, 108] on div at bounding box center [586, 108] width 16 height 18
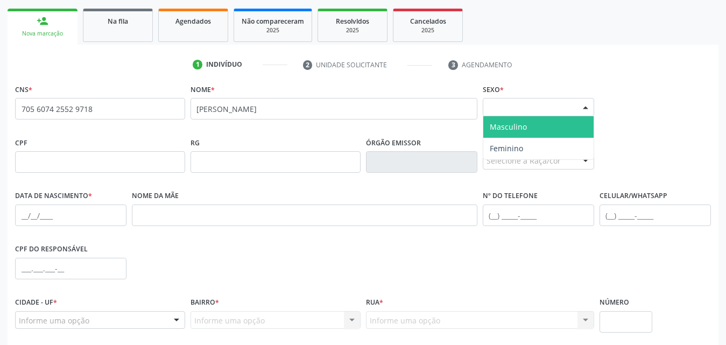
click at [523, 132] on span "Masculino" at bounding box center [538, 127] width 110 height 22
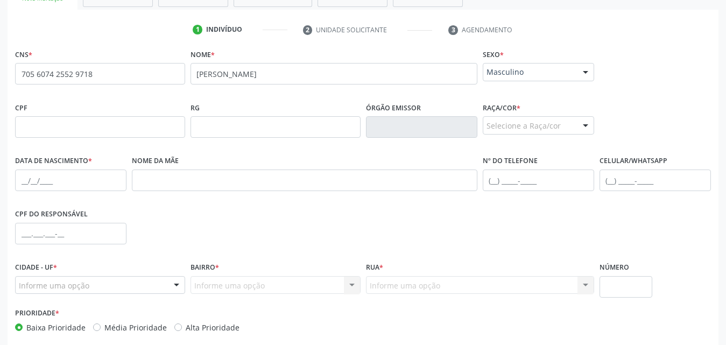
scroll to position [221, 0]
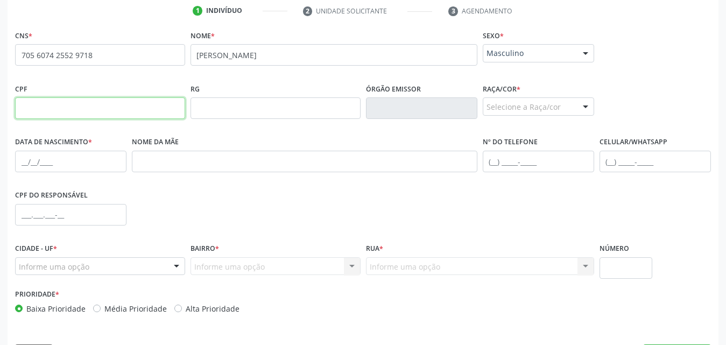
click at [61, 115] on input "text" at bounding box center [100, 108] width 170 height 22
paste input "001.903.494-68"
type input "001.903.494-68"
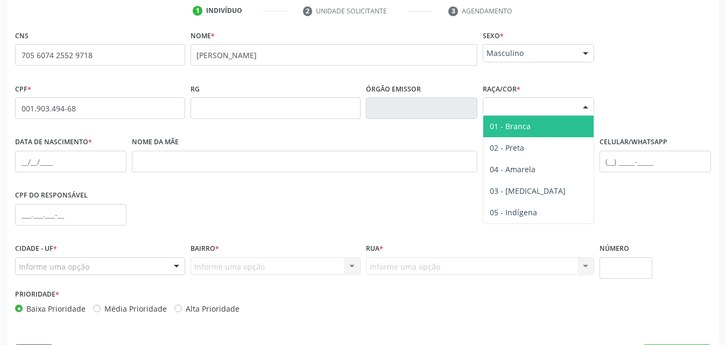
click at [585, 107] on div at bounding box center [586, 107] width 16 height 18
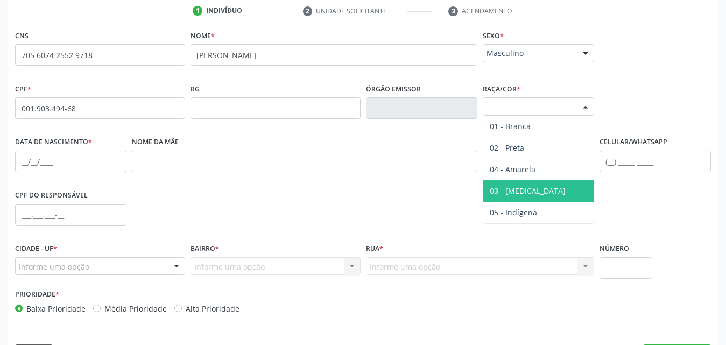
click at [518, 186] on span "03 - [MEDICAL_DATA]" at bounding box center [528, 191] width 76 height 10
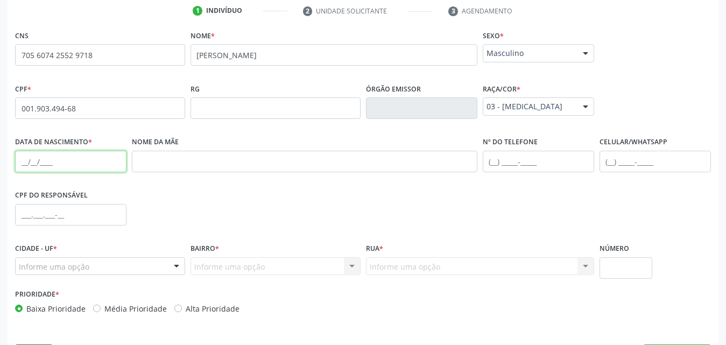
click at [89, 160] on input "text" at bounding box center [70, 162] width 111 height 22
paste input "17[DATE]"
type input "17[DATE]"
click at [203, 163] on input "text" at bounding box center [305, 162] width 346 height 22
paste input "[PERSON_NAME]"
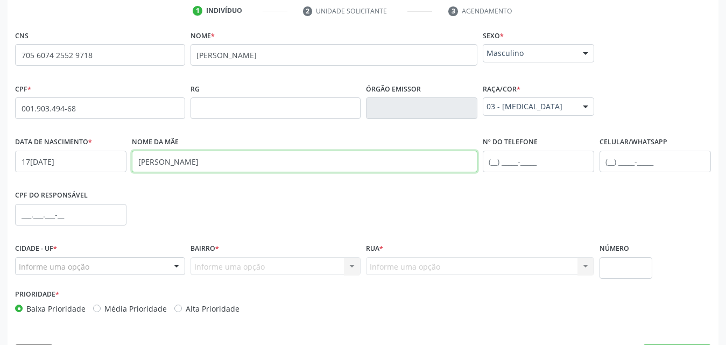
type input "[PERSON_NAME]"
click at [641, 165] on input "text" at bounding box center [655, 162] width 111 height 22
paste input "[PHONE_NUMBER]"
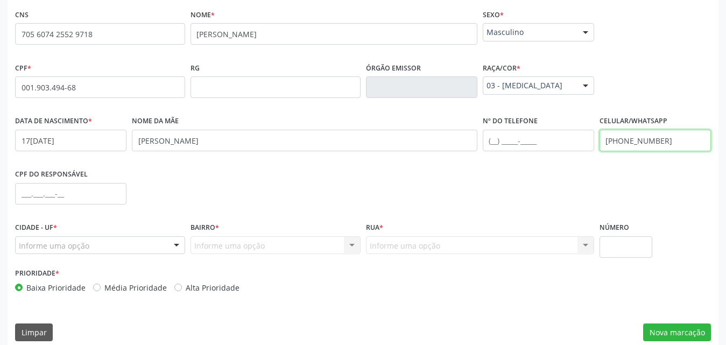
scroll to position [254, 0]
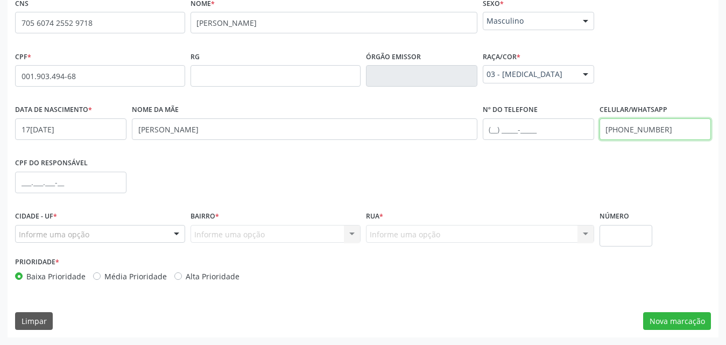
type input "[PHONE_NUMBER]"
click at [177, 233] on div at bounding box center [177, 235] width 16 height 18
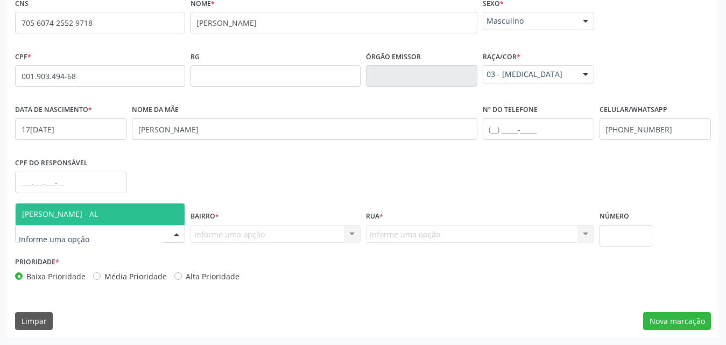
click at [114, 216] on span "[PERSON_NAME] - AL" at bounding box center [100, 214] width 169 height 22
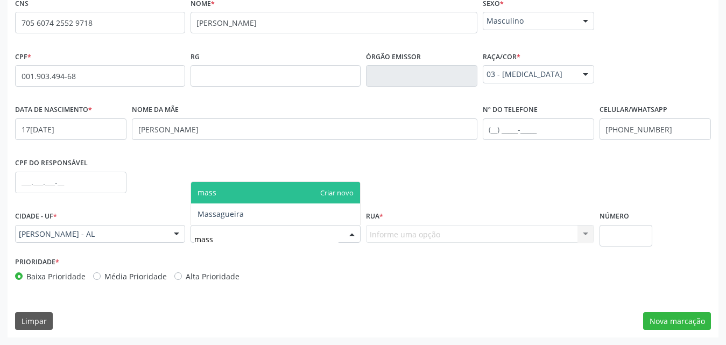
type input "massa"
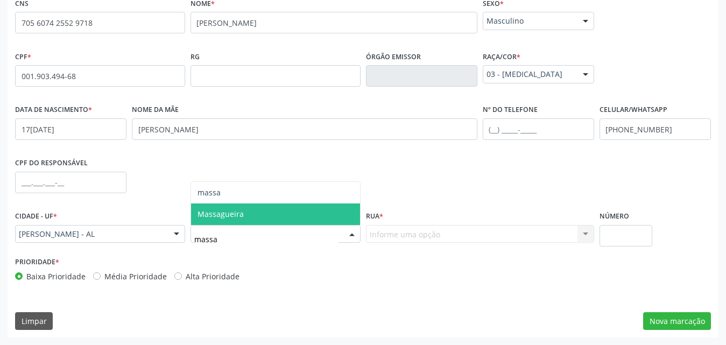
click at [258, 219] on span "Massagueira" at bounding box center [275, 214] width 169 height 22
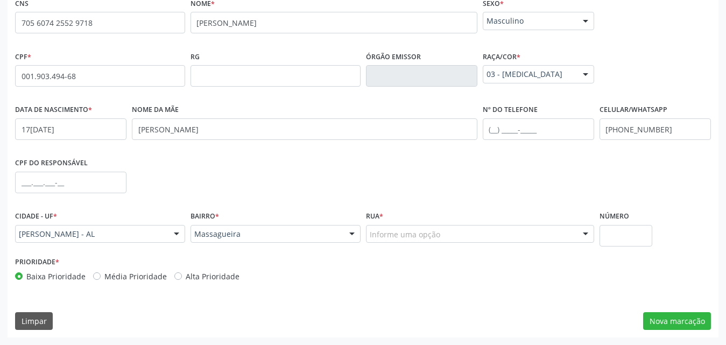
click at [483, 235] on div "Informe uma opção" at bounding box center [480, 234] width 228 height 18
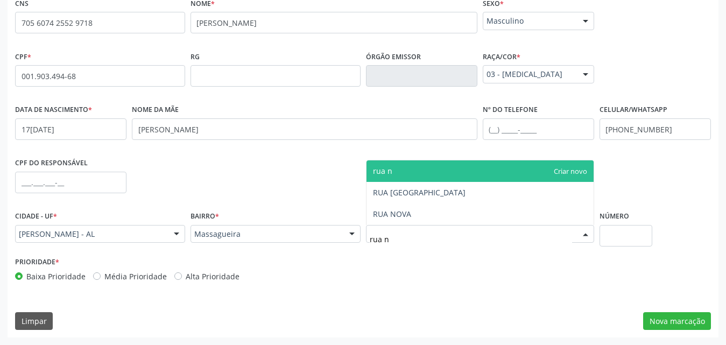
type input "rua no"
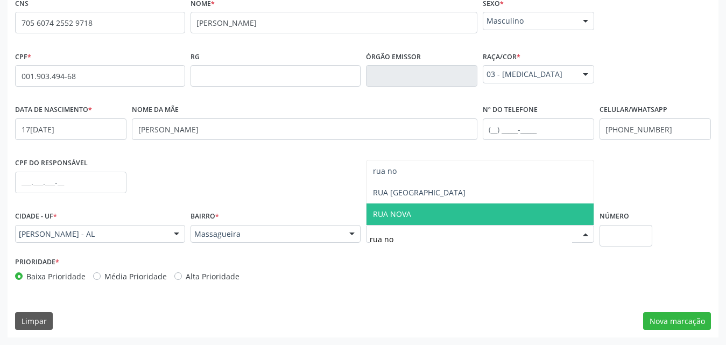
click at [471, 221] on span "RUA NOVA" at bounding box center [480, 214] width 227 height 22
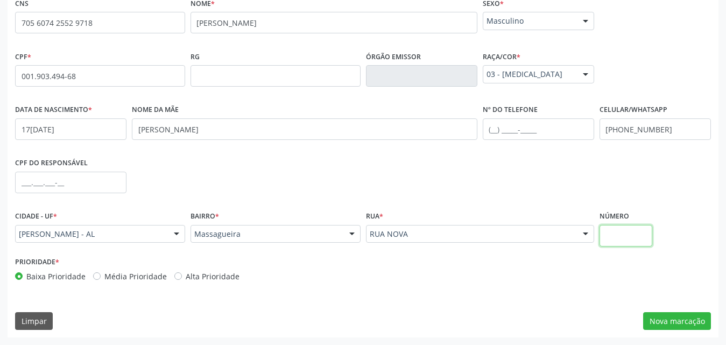
click at [637, 241] on input "text" at bounding box center [626, 236] width 53 height 22
type input "sn"
click at [676, 322] on button "Nova marcação" at bounding box center [677, 321] width 68 height 18
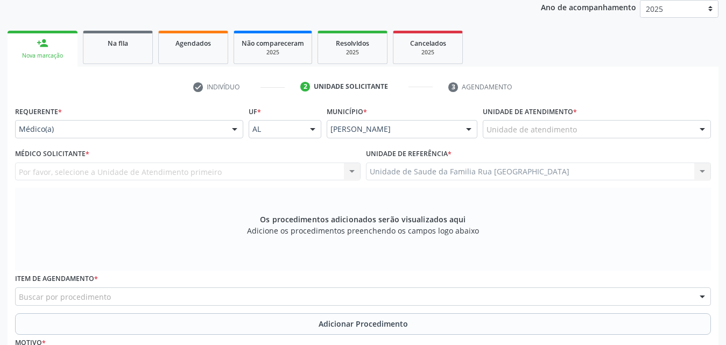
scroll to position [146, 0]
click at [232, 129] on div at bounding box center [235, 129] width 16 height 18
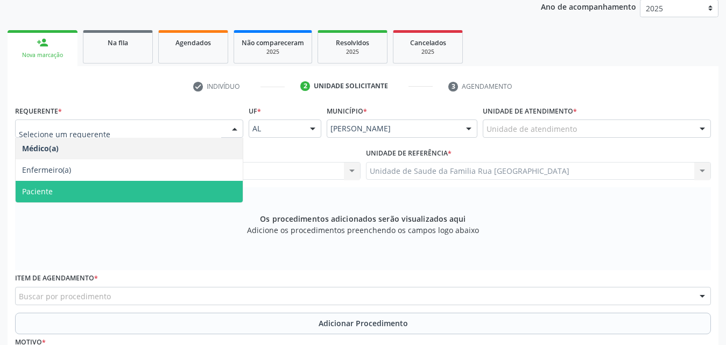
click at [82, 192] on span "Paciente" at bounding box center [129, 192] width 227 height 22
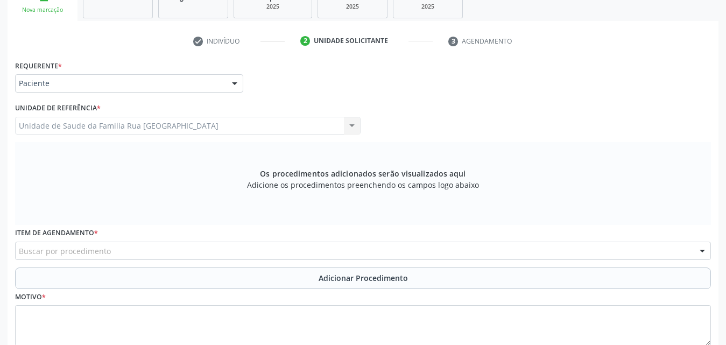
scroll to position [254, 0]
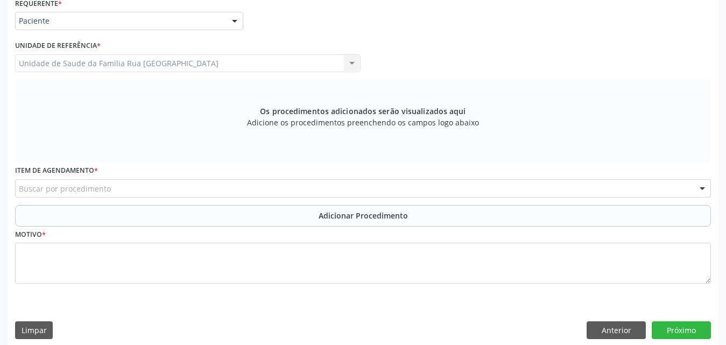
click at [259, 193] on div "Buscar por procedimento" at bounding box center [363, 188] width 696 height 18
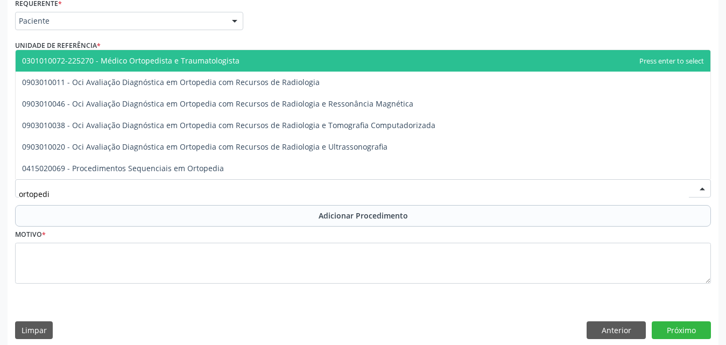
type input "ortopedis"
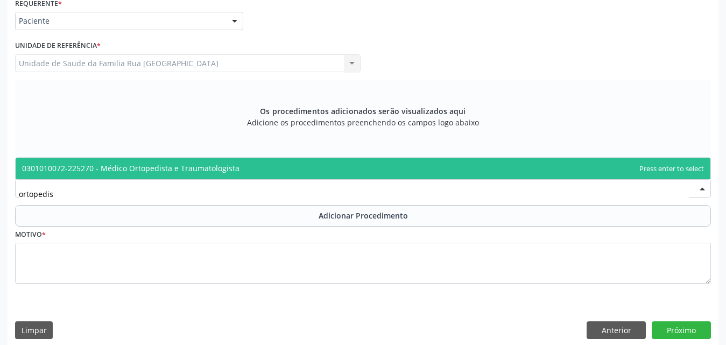
click at [236, 175] on span "0301010072-225270 - Médico Ortopedista e Traumatologista" at bounding box center [363, 169] width 695 height 22
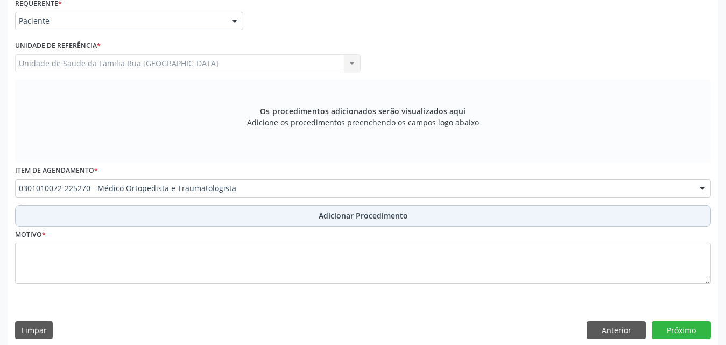
click at [367, 217] on span "Adicionar Procedimento" at bounding box center [363, 215] width 89 height 11
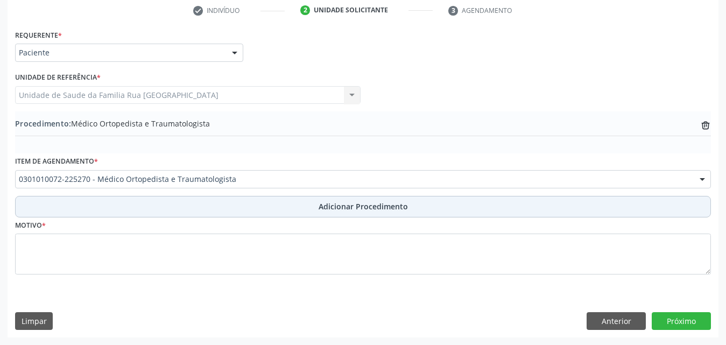
scroll to position [222, 0]
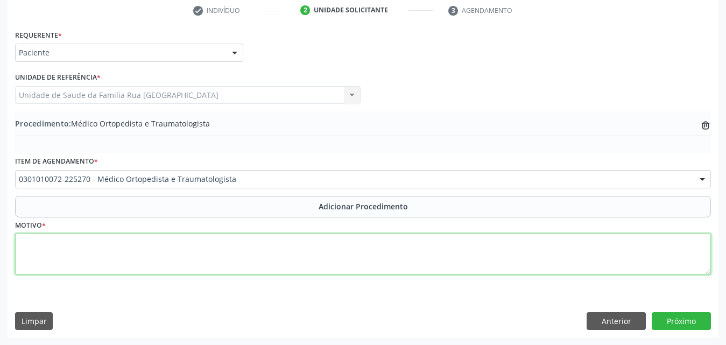
click at [167, 252] on textarea at bounding box center [363, 254] width 696 height 41
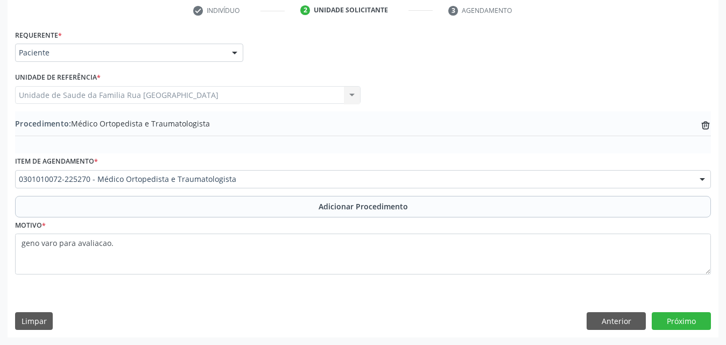
drag, startPoint x: 237, startPoint y: 277, endPoint x: 226, endPoint y: 238, distance: 40.4
click at [232, 262] on fieldset "Motivo * geno varo para avaliacao." at bounding box center [363, 249] width 696 height 65
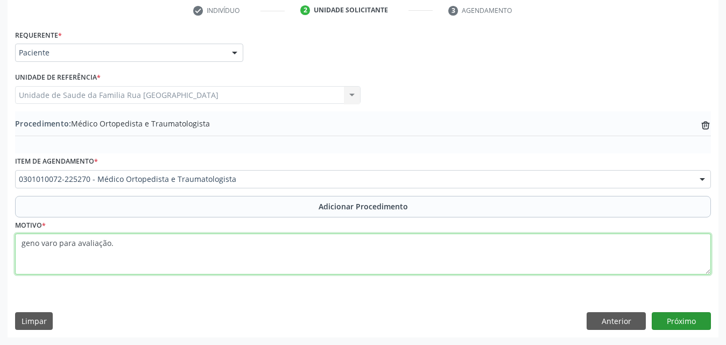
type textarea "geno varo para avaliação."
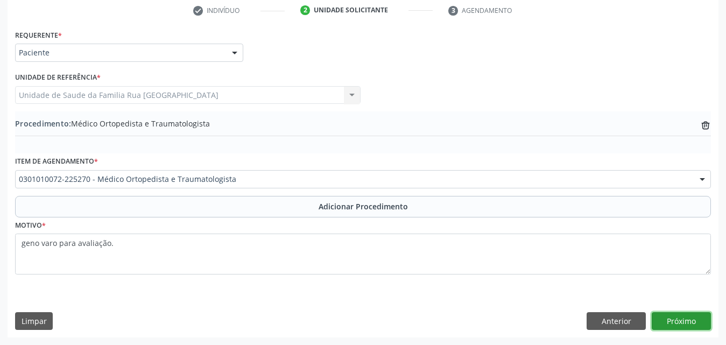
click at [686, 322] on button "Próximo" at bounding box center [681, 321] width 59 height 18
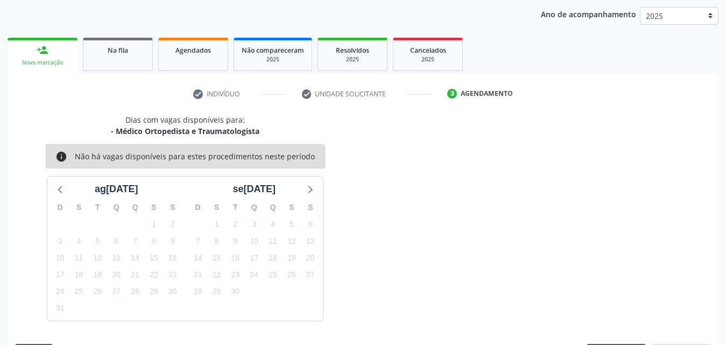
scroll to position [170, 0]
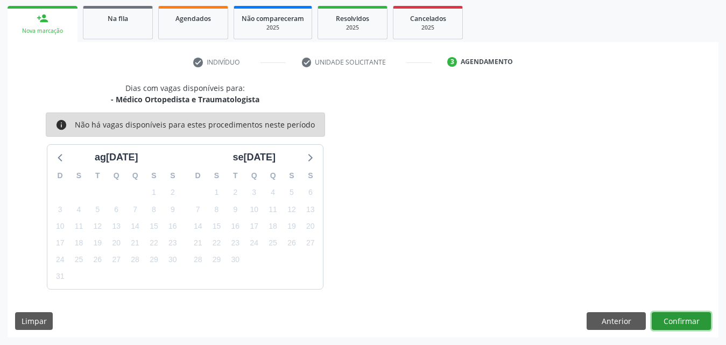
click at [664, 317] on button "Confirmar" at bounding box center [681, 321] width 59 height 18
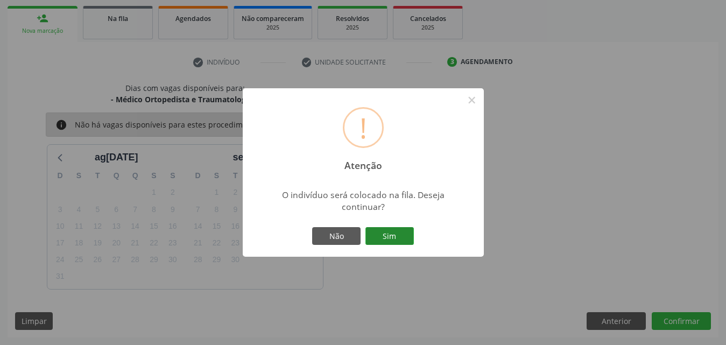
click at [390, 237] on button "Sim" at bounding box center [390, 236] width 48 height 18
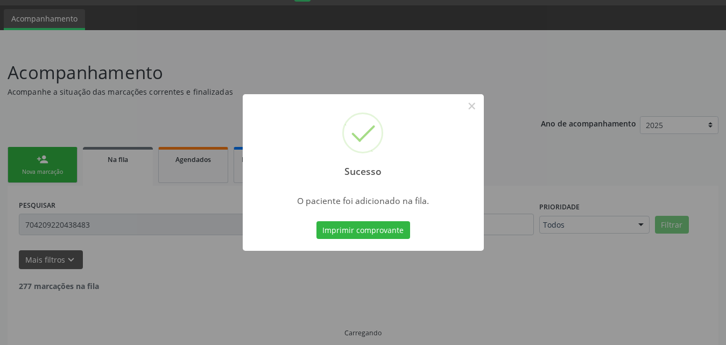
scroll to position [6, 0]
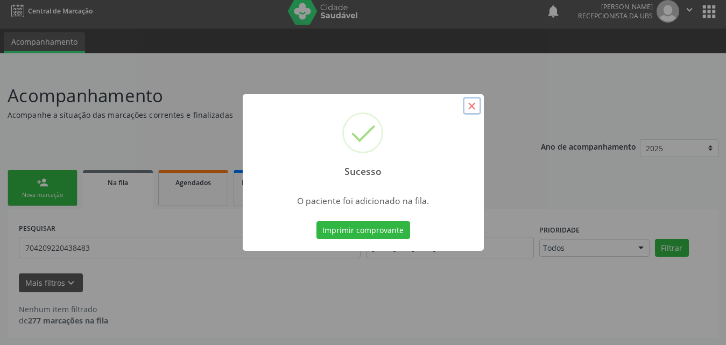
click at [471, 111] on button "×" at bounding box center [472, 106] width 18 height 18
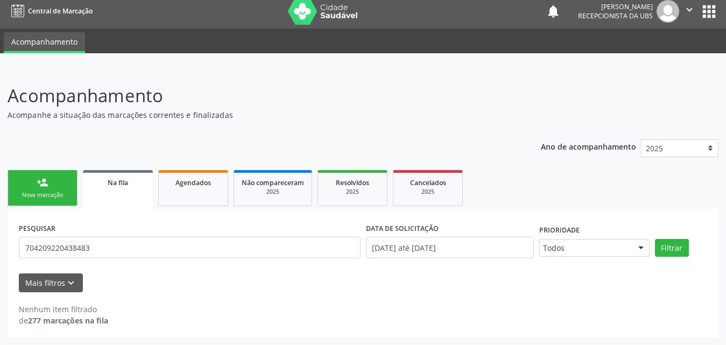
click at [34, 188] on link "person_add Nova marcação" at bounding box center [43, 188] width 70 height 36
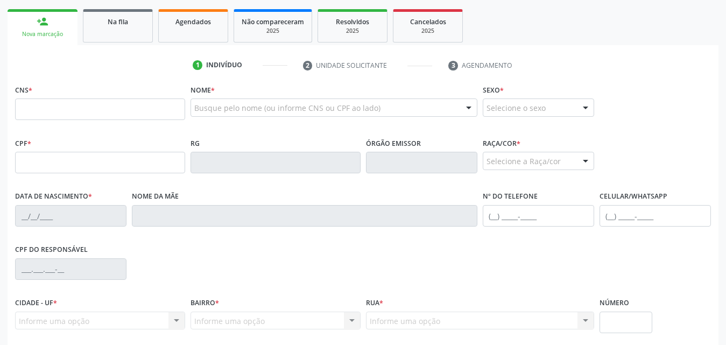
scroll to position [167, 0]
drag, startPoint x: 94, startPoint y: 110, endPoint x: 186, endPoint y: 111, distance: 92.1
click at [95, 110] on input "text" at bounding box center [100, 109] width 170 height 22
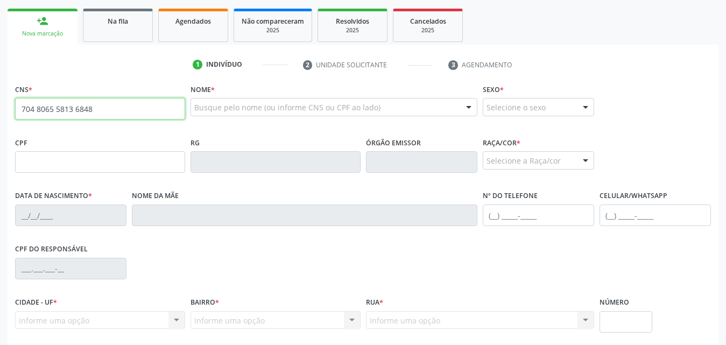
type input "704 8065 5813 6848"
type input "01[DATE]"
type input "[PERSON_NAME]"
type input "[PHONE_NUMBER]"
type input "310"
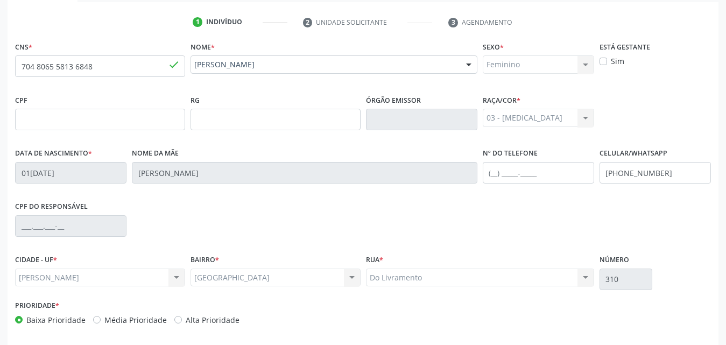
scroll to position [254, 0]
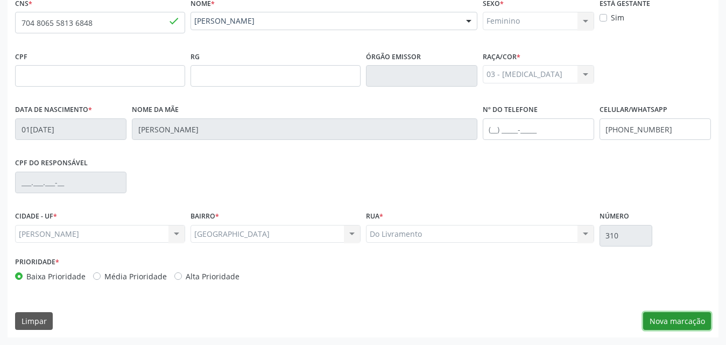
click at [662, 321] on button "Nova marcação" at bounding box center [677, 321] width 68 height 18
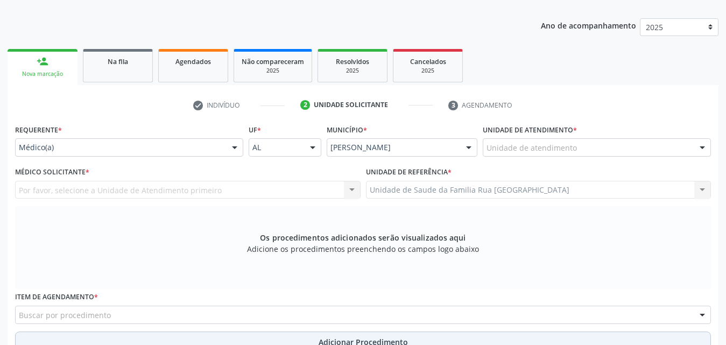
scroll to position [146, 0]
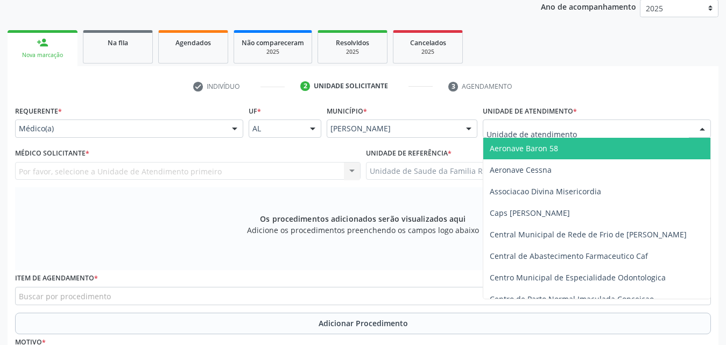
click at [593, 125] on div at bounding box center [597, 129] width 228 height 18
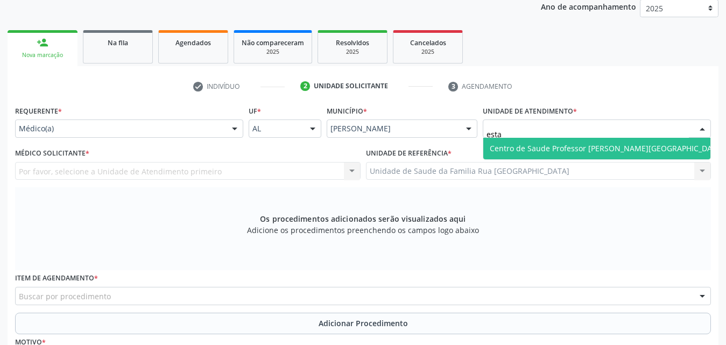
type input "estac"
click at [596, 153] on span "Centro de Saude Professor [PERSON_NAME][GEOGRAPHIC_DATA]" at bounding box center [607, 148] width 234 height 10
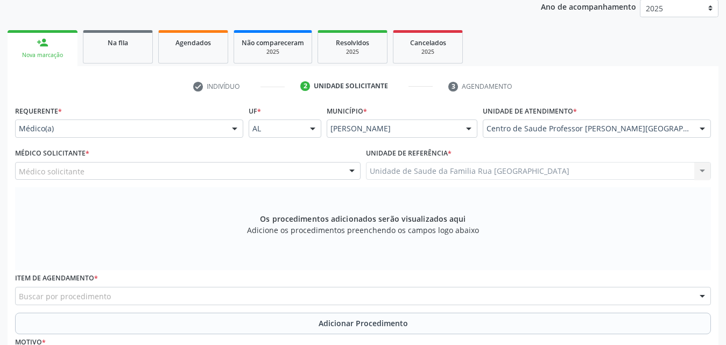
click at [352, 169] on div at bounding box center [352, 172] width 16 height 18
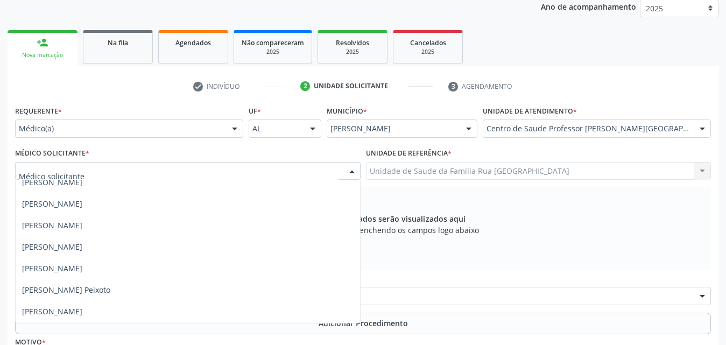
scroll to position [377, 0]
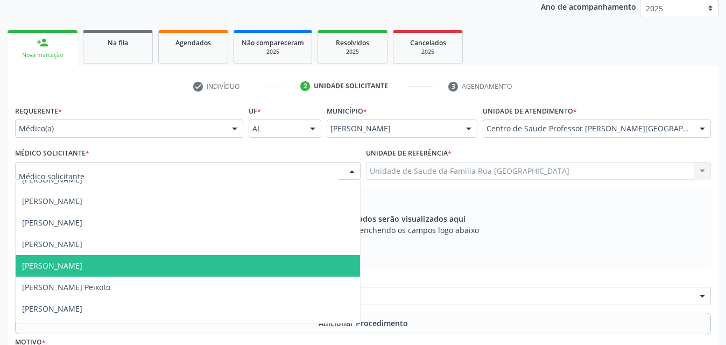
click at [130, 272] on span "[PERSON_NAME]" at bounding box center [188, 266] width 345 height 22
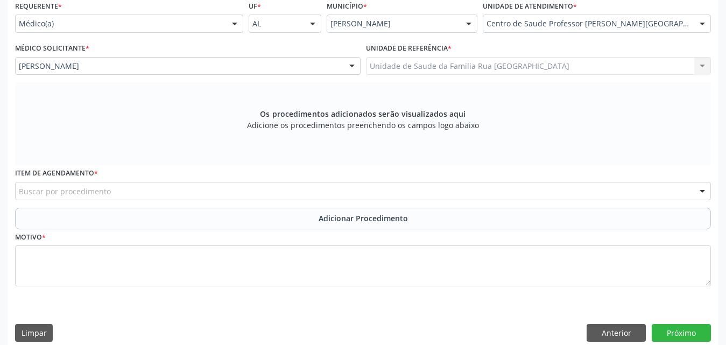
scroll to position [263, 0]
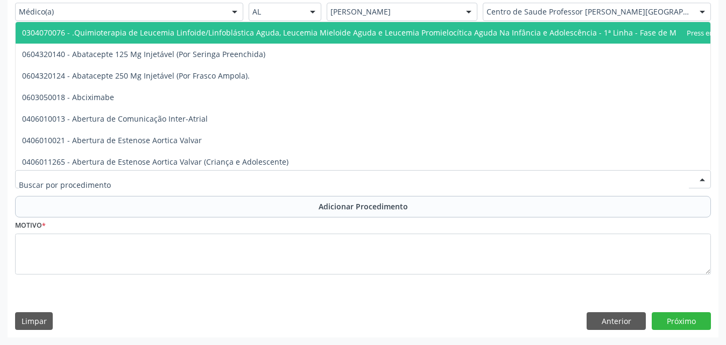
click at [235, 178] on div at bounding box center [363, 179] width 696 height 18
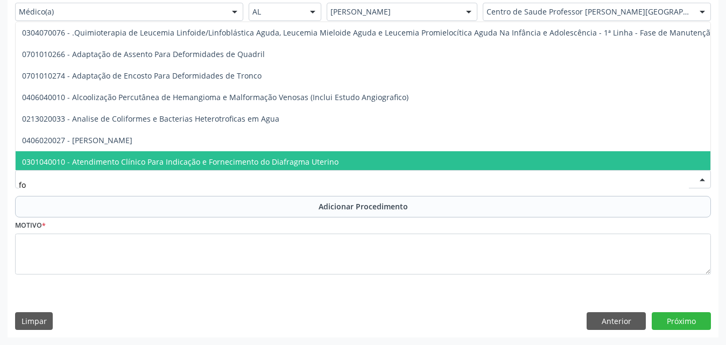
type input "f"
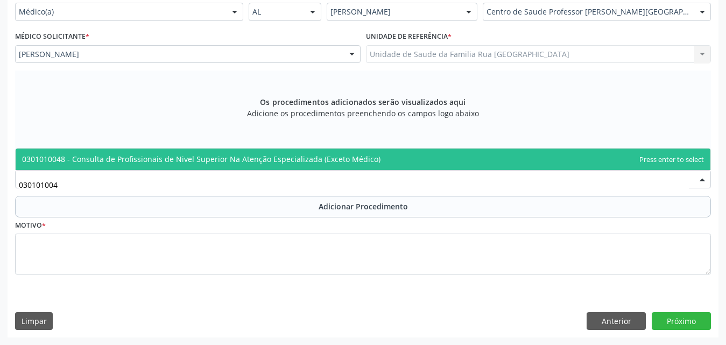
type input "0301010048"
click at [168, 157] on span "0301010048 - Consulta de Profissionais de Nivel Superior Na Atenção Especializa…" at bounding box center [201, 159] width 359 height 10
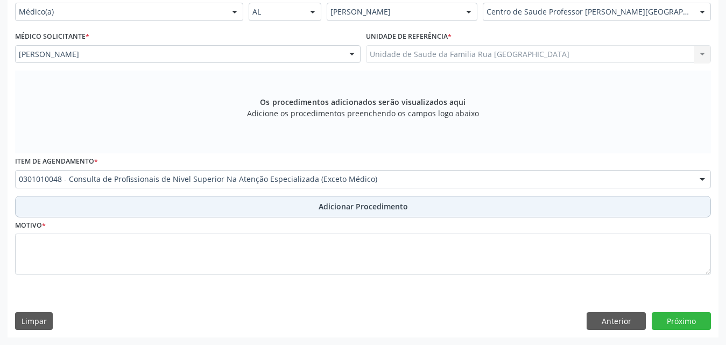
click at [352, 207] on span "Adicionar Procedimento" at bounding box center [363, 206] width 89 height 11
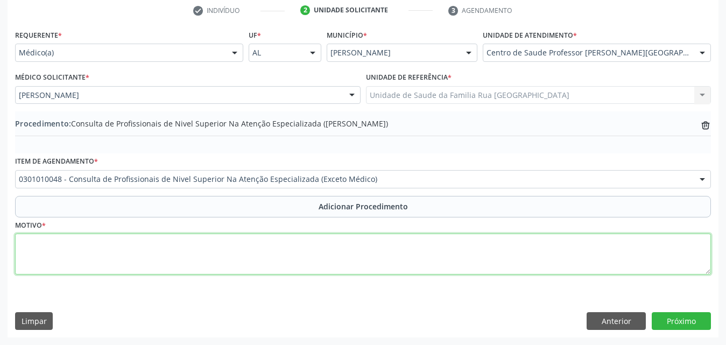
click at [172, 256] on textarea at bounding box center [363, 254] width 696 height 41
type textarea "a"
type textarea "c"
type textarea "CONSULTA COM FONOAUDIOLOGO - AVC."
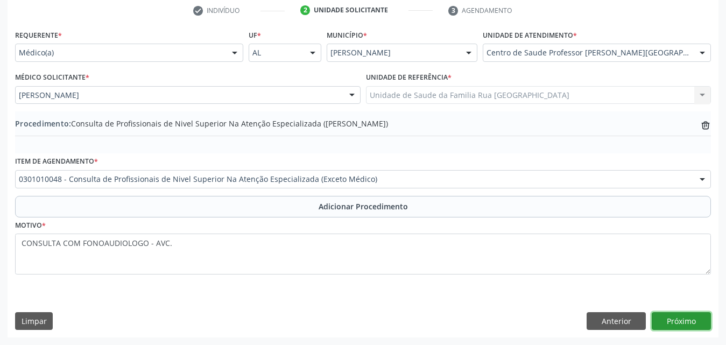
click at [682, 318] on button "Próximo" at bounding box center [681, 321] width 59 height 18
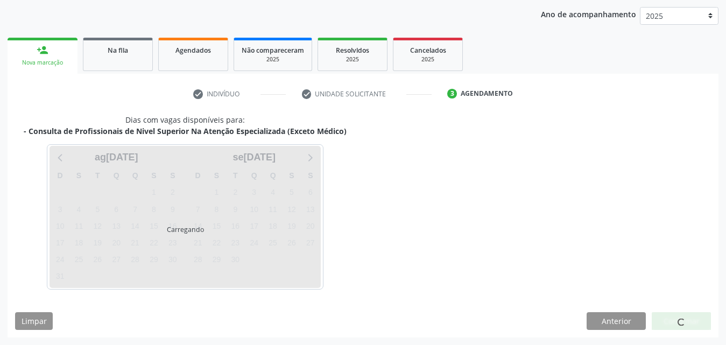
scroll to position [170, 0]
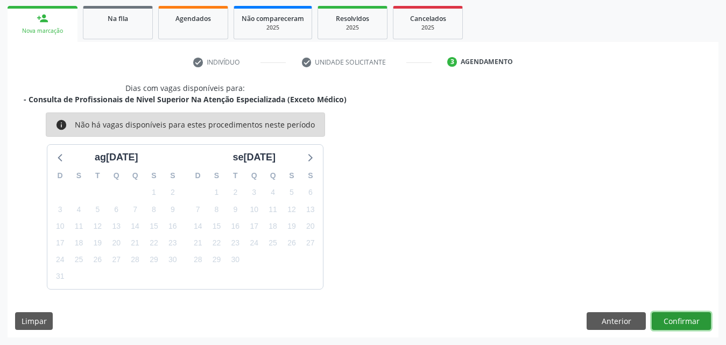
click at [682, 319] on button "Confirmar" at bounding box center [681, 321] width 59 height 18
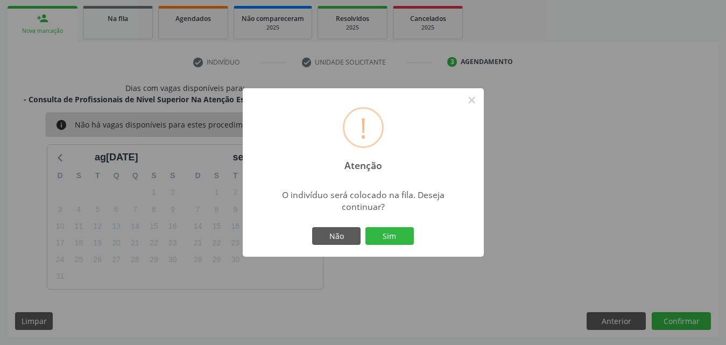
click at [408, 236] on button "Sim" at bounding box center [390, 236] width 48 height 18
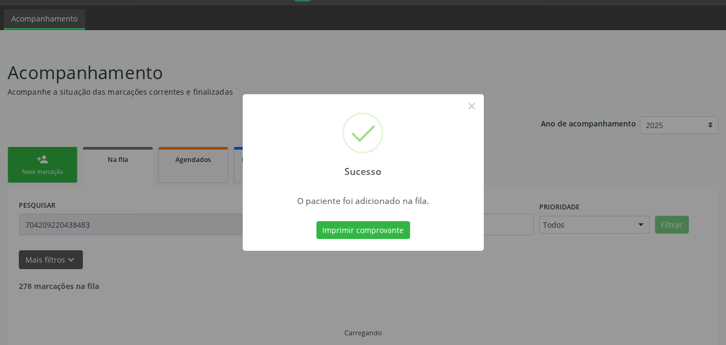
scroll to position [6, 0]
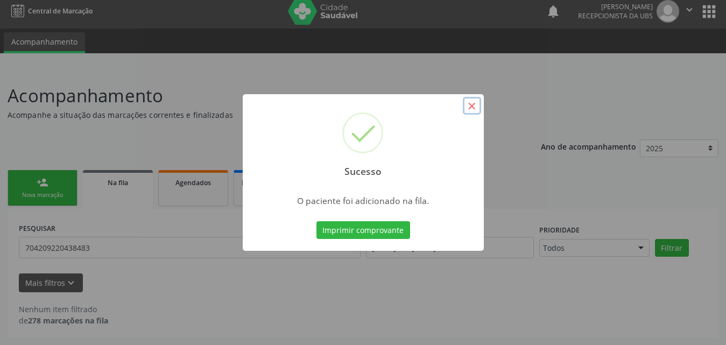
click at [474, 110] on button "×" at bounding box center [472, 106] width 18 height 18
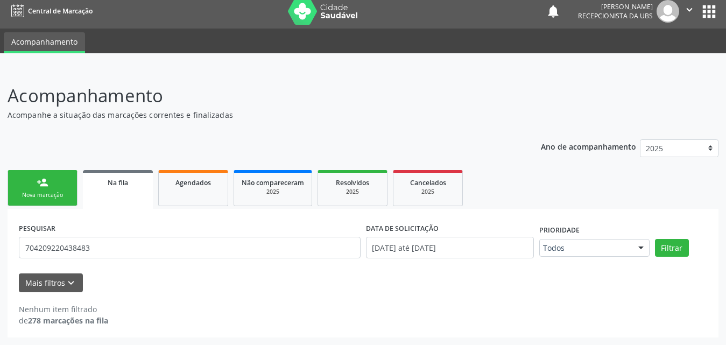
click at [55, 185] on link "person_add Nova marcação" at bounding box center [43, 188] width 70 height 36
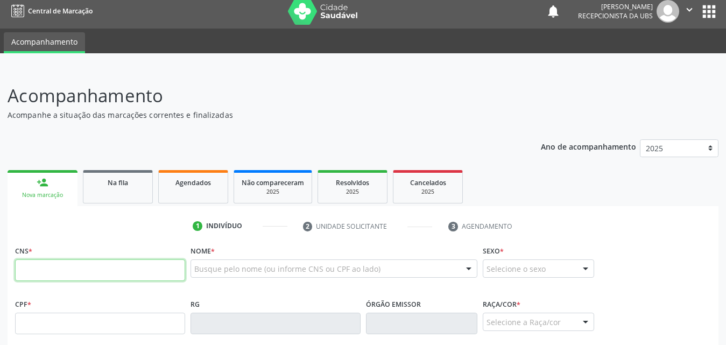
click at [120, 271] on input "text" at bounding box center [100, 270] width 170 height 22
type input "704 8065 5813 6848"
type input "01[DATE]"
type input "[PERSON_NAME]"
type input "[PHONE_NUMBER]"
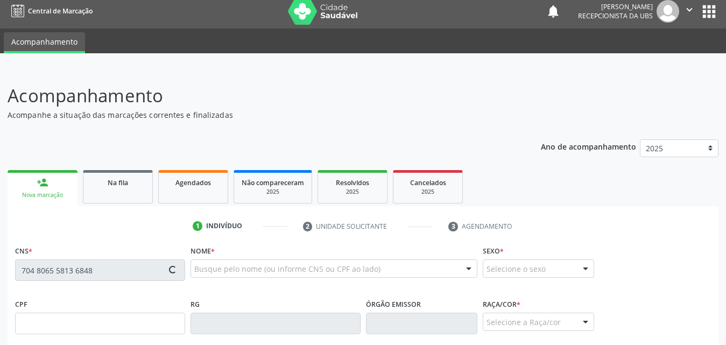
type input "310"
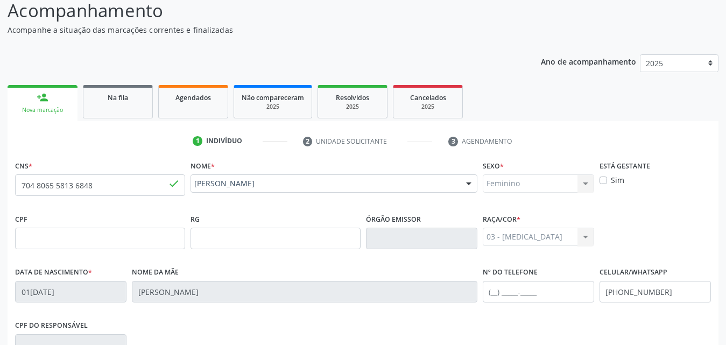
scroll to position [254, 0]
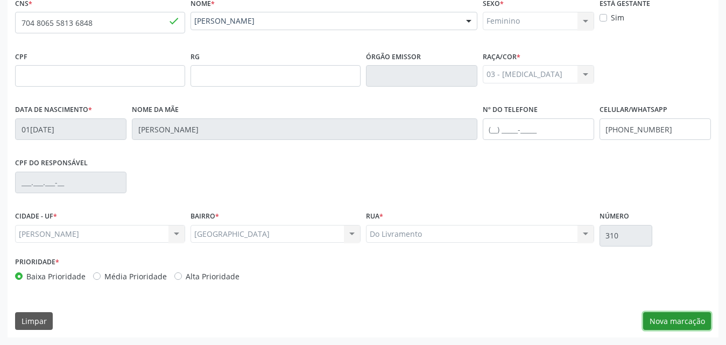
click at [682, 315] on button "Nova marcação" at bounding box center [677, 321] width 68 height 18
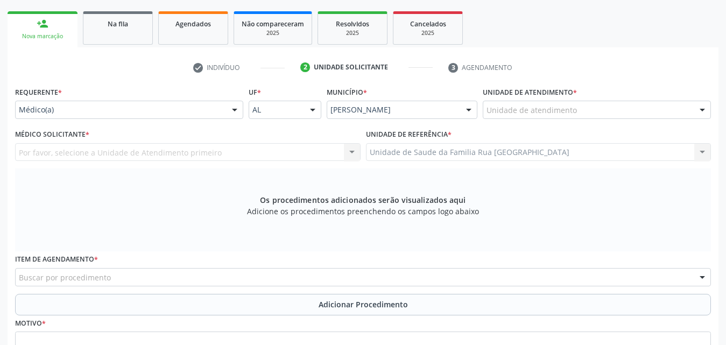
scroll to position [155, 0]
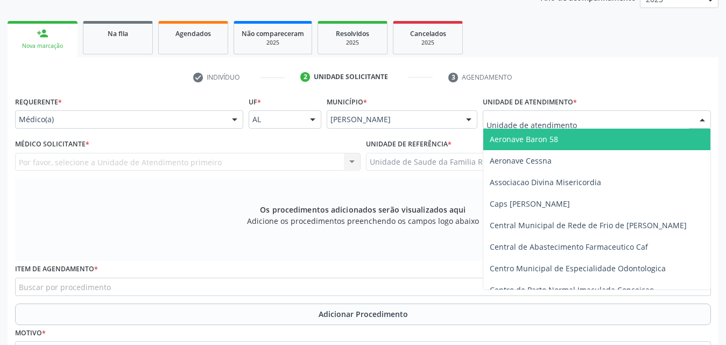
click at [668, 117] on div at bounding box center [597, 119] width 228 height 18
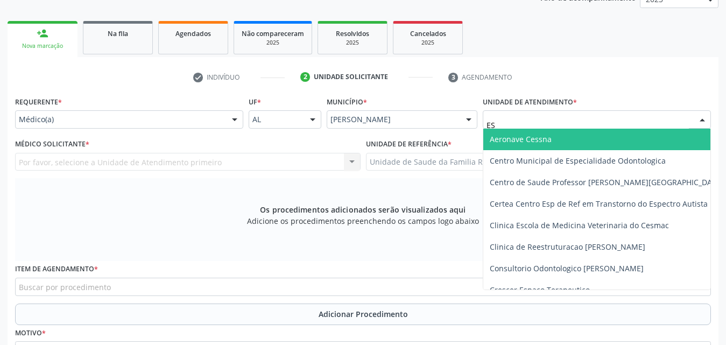
type input "EST"
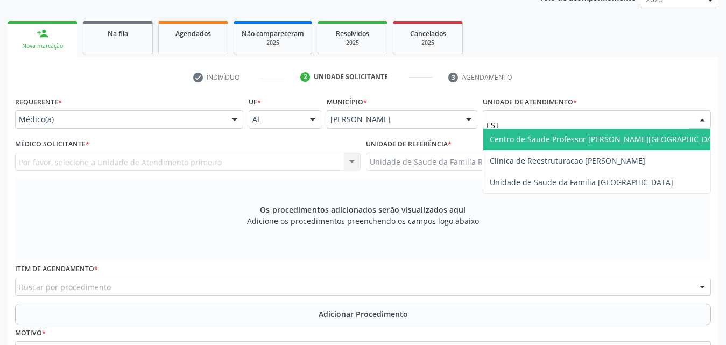
click at [635, 139] on span "Centro de Saude Professor [PERSON_NAME][GEOGRAPHIC_DATA]" at bounding box center [607, 139] width 234 height 10
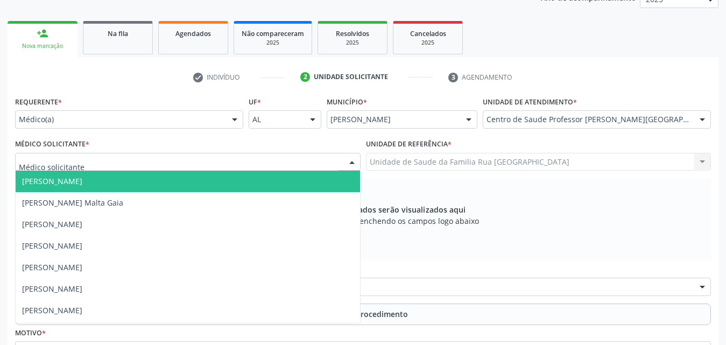
click at [162, 162] on div at bounding box center [188, 162] width 346 height 18
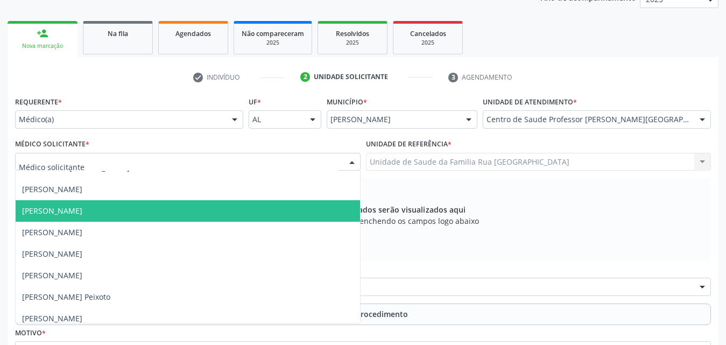
scroll to position [377, 0]
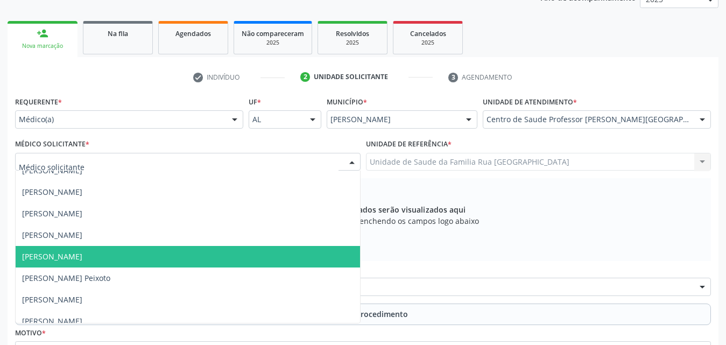
click at [82, 259] on span "[PERSON_NAME]" at bounding box center [52, 256] width 60 height 10
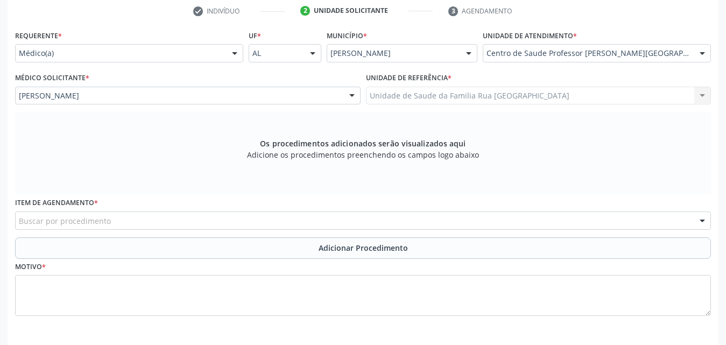
scroll to position [263, 0]
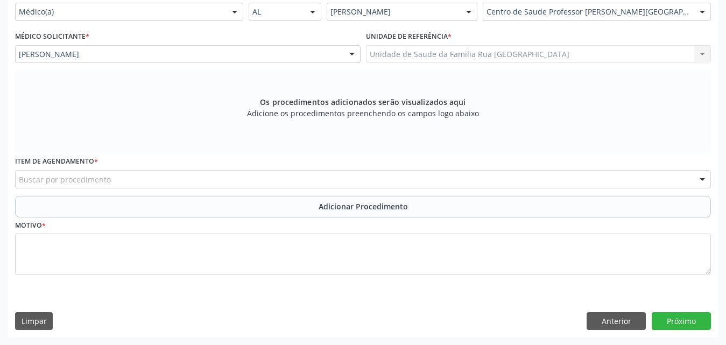
click at [202, 181] on div "Buscar por procedimento" at bounding box center [363, 179] width 696 height 18
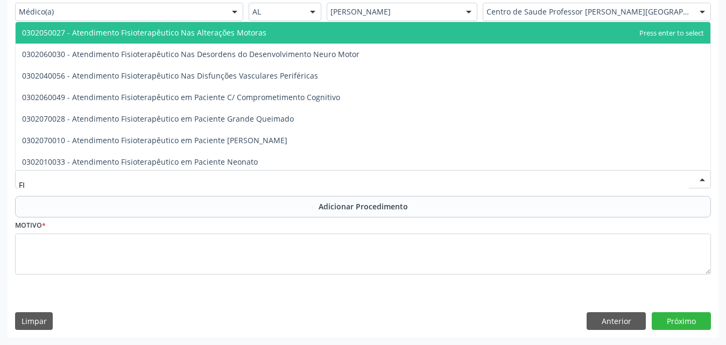
type input "F"
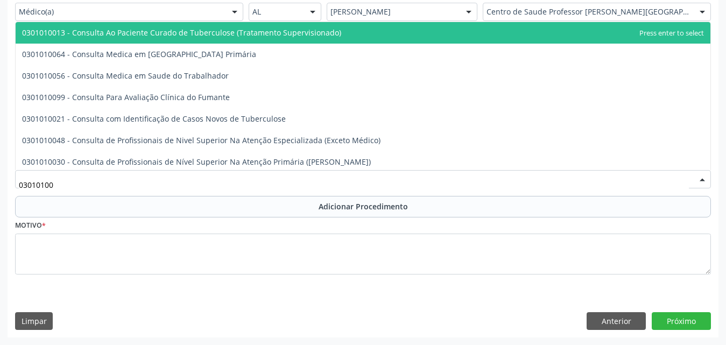
type input "030101004"
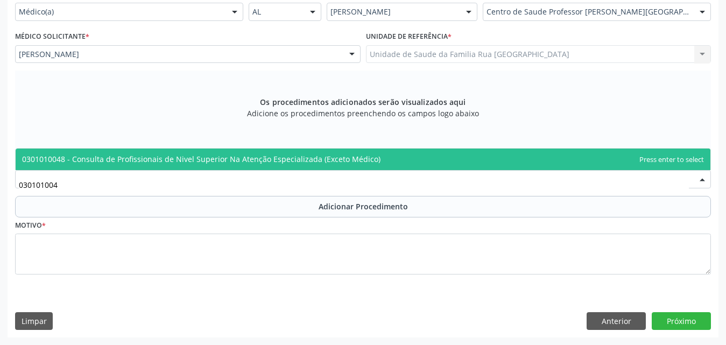
click at [219, 157] on span "0301010048 - Consulta de Profissionais de Nivel Superior Na Atenção Especializa…" at bounding box center [201, 159] width 359 height 10
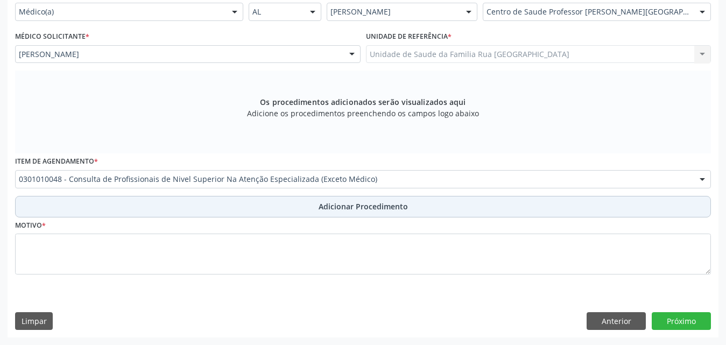
click at [342, 210] on span "Adicionar Procedimento" at bounding box center [363, 206] width 89 height 11
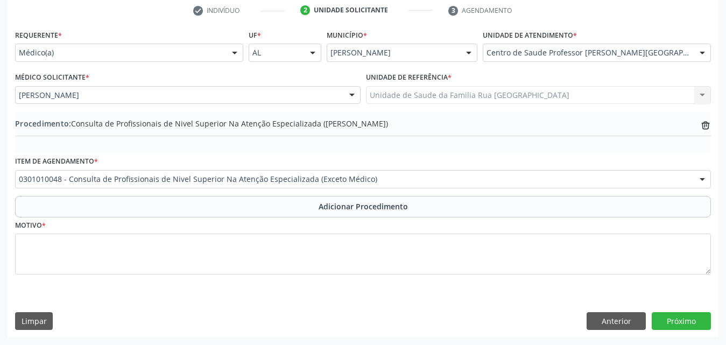
scroll to position [222, 0]
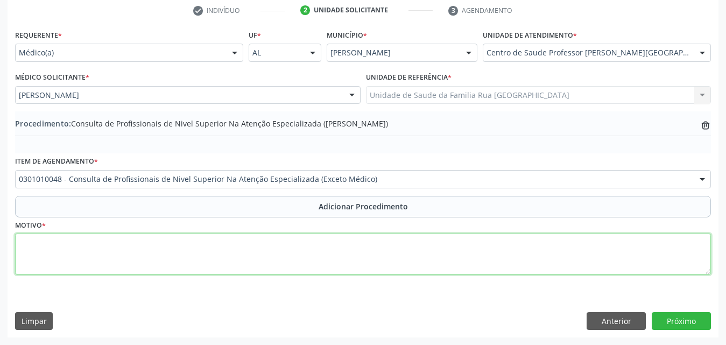
click at [81, 256] on textarea at bounding box center [363, 254] width 696 height 41
type textarea "CONSULTA COM FISIOTERAPEUTA - MOTIVO AVC."
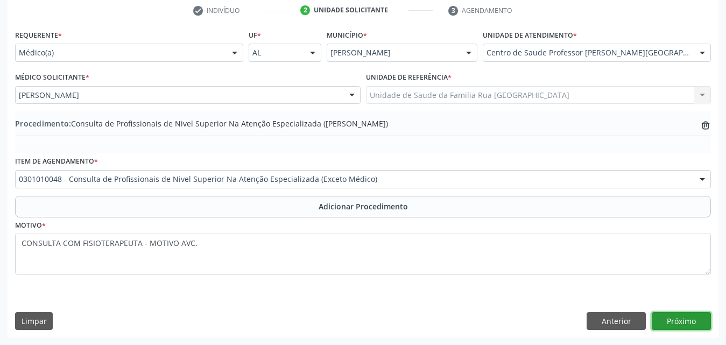
click at [677, 317] on button "Próximo" at bounding box center [681, 321] width 59 height 18
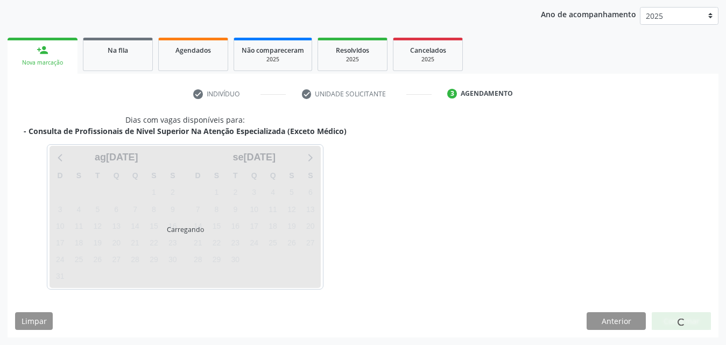
scroll to position [170, 0]
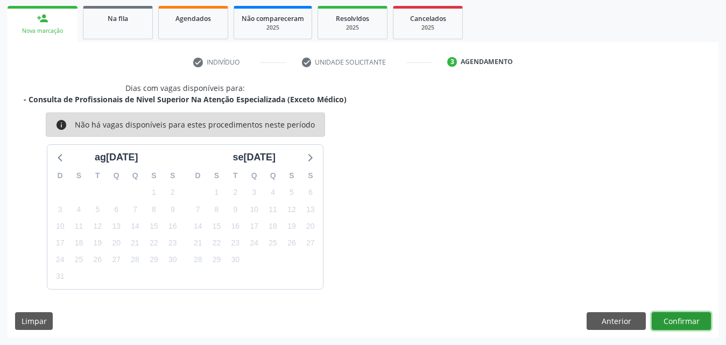
click at [676, 321] on button "Confirmar" at bounding box center [681, 321] width 59 height 18
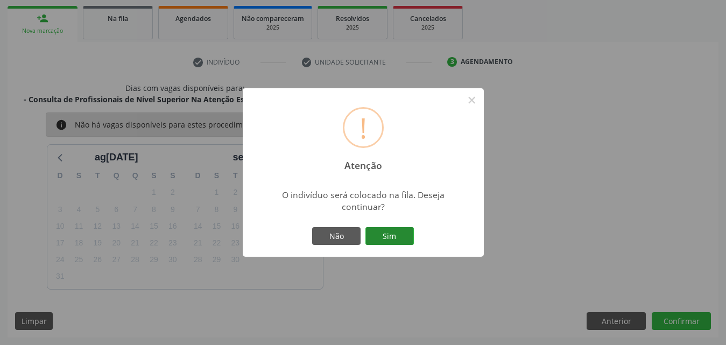
click at [391, 231] on button "Sim" at bounding box center [390, 236] width 48 height 18
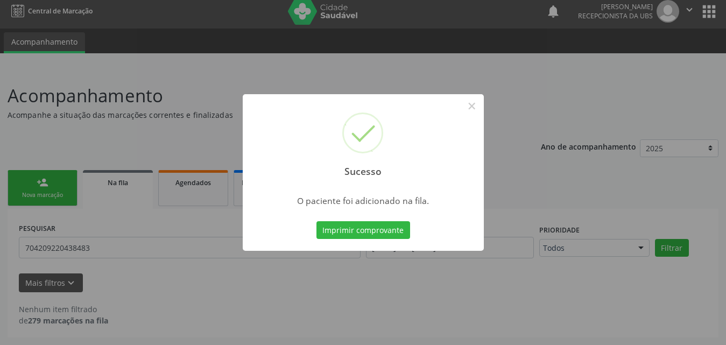
scroll to position [6, 0]
click at [317, 221] on button "Imprimir comprovante" at bounding box center [364, 230] width 94 height 18
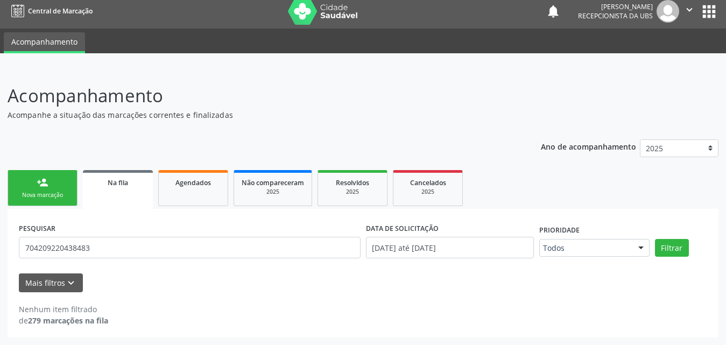
click at [685, 11] on icon "" at bounding box center [690, 10] width 12 height 12
click at [651, 64] on link "Sair" at bounding box center [662, 59] width 74 height 15
